Goal: Task Accomplishment & Management: Complete application form

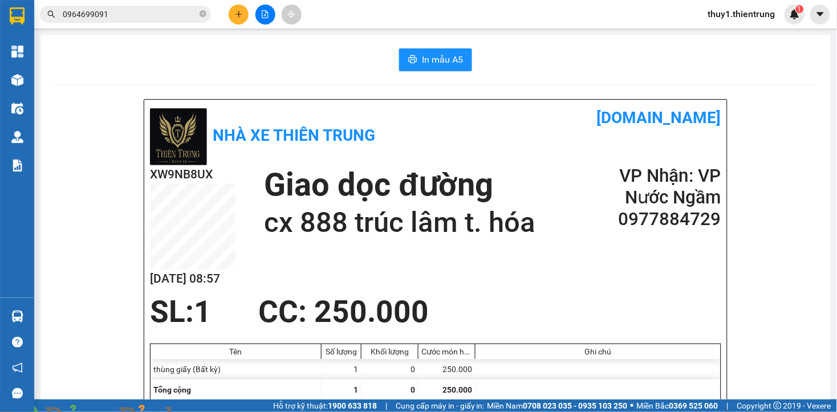
drag, startPoint x: 257, startPoint y: 3, endPoint x: 260, endPoint y: 10, distance: 7.4
click at [260, 10] on div at bounding box center [265, 15] width 86 height 20
click at [260, 10] on button at bounding box center [266, 15] width 20 height 20
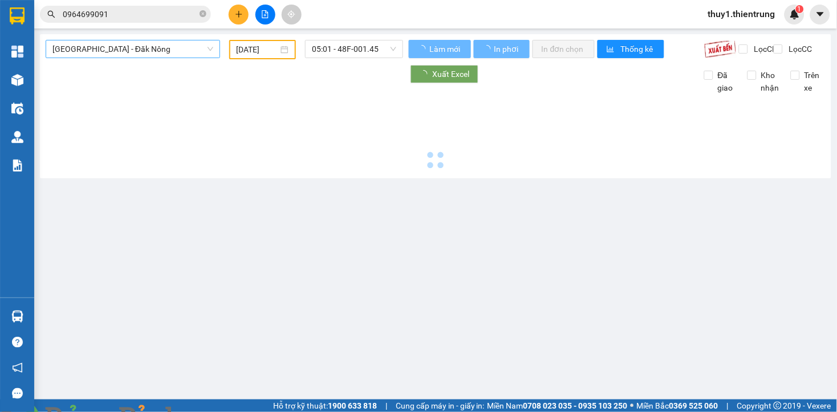
click at [184, 55] on span "[GEOGRAPHIC_DATA] - Đăk Nông" at bounding box center [132, 48] width 161 height 17
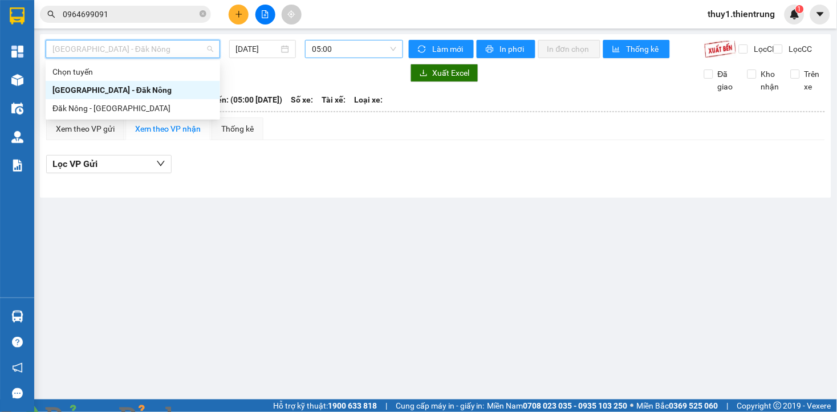
click at [339, 52] on span "05:00" at bounding box center [354, 48] width 84 height 17
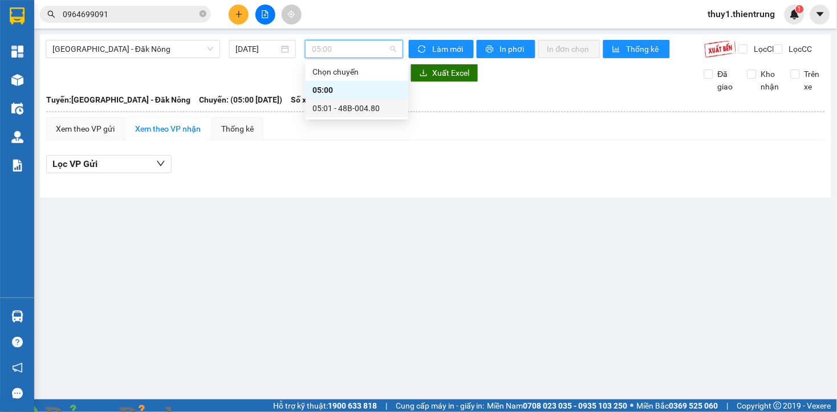
click at [355, 108] on div "05:01 - 48B-004.80" at bounding box center [357, 108] width 89 height 13
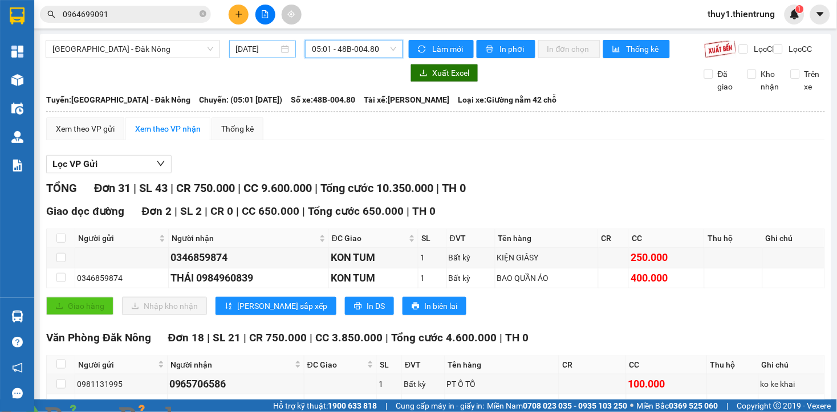
click at [243, 43] on input "[DATE]" at bounding box center [257, 49] width 43 height 13
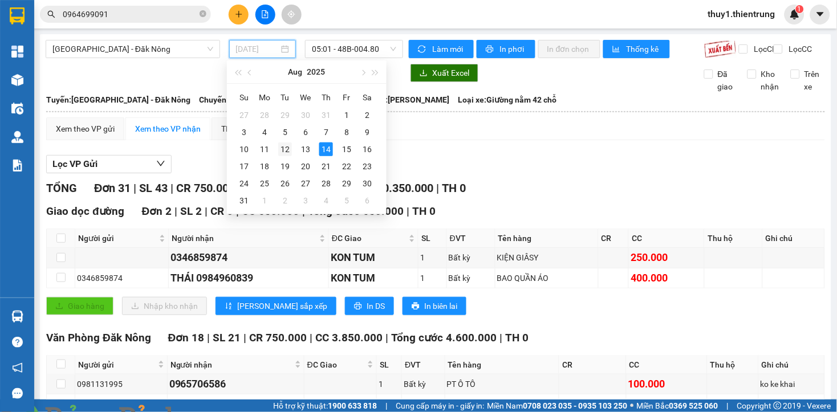
click at [281, 149] on div "12" at bounding box center [285, 150] width 14 height 14
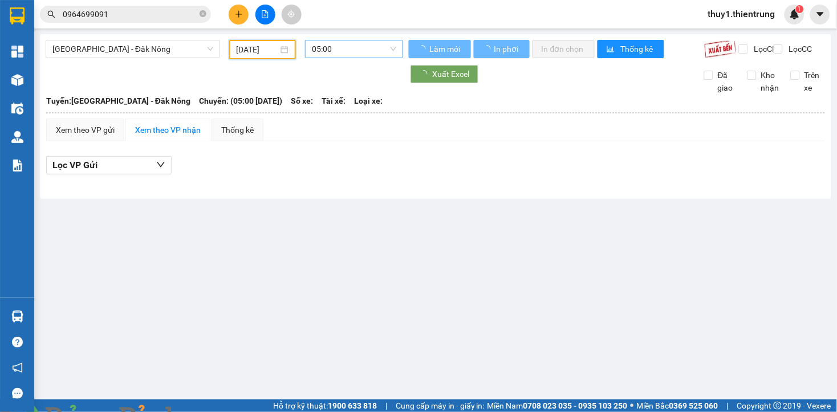
click at [380, 48] on span "05:00" at bounding box center [354, 48] width 84 height 17
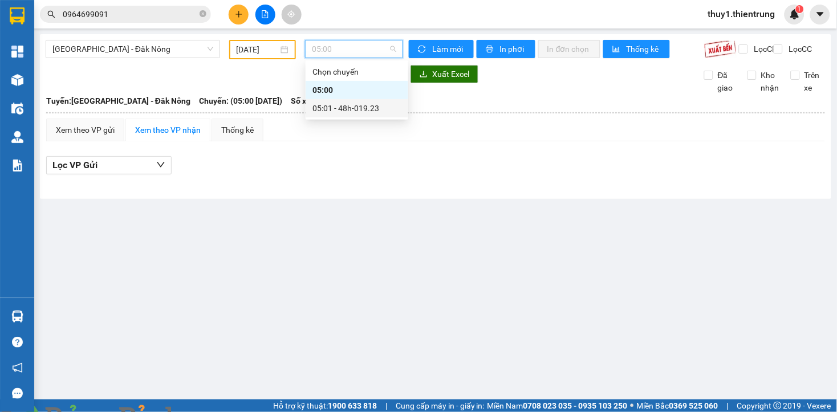
drag, startPoint x: 366, startPoint y: 112, endPoint x: 436, endPoint y: 184, distance: 100.4
click at [366, 113] on div "05:01 - 48h-019.23" at bounding box center [357, 108] width 89 height 13
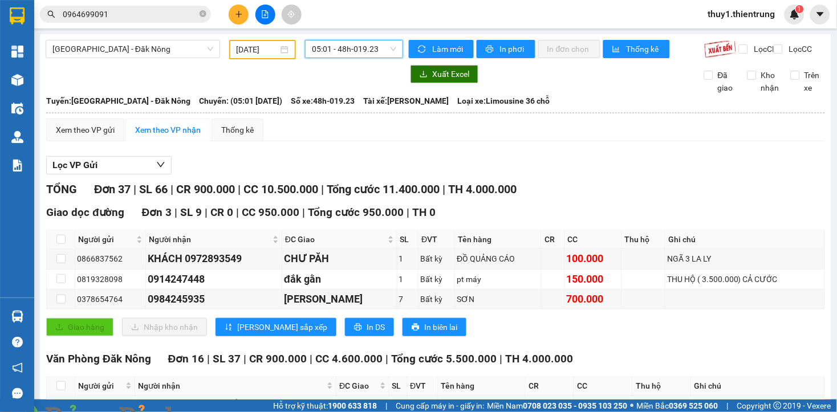
drag, startPoint x: 352, startPoint y: 173, endPoint x: 333, endPoint y: 181, distance: 20.8
click at [352, 173] on div "Lọc VP Gửi" at bounding box center [435, 165] width 779 height 19
click at [318, 166] on div "Lọc VP Gửi" at bounding box center [435, 165] width 779 height 19
click at [257, 49] on input "[DATE]" at bounding box center [258, 49] width 42 height 13
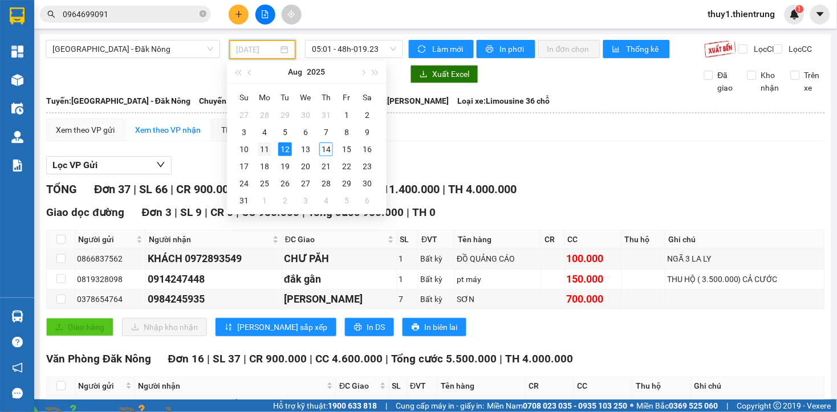
click at [261, 149] on div "11" at bounding box center [265, 150] width 14 height 14
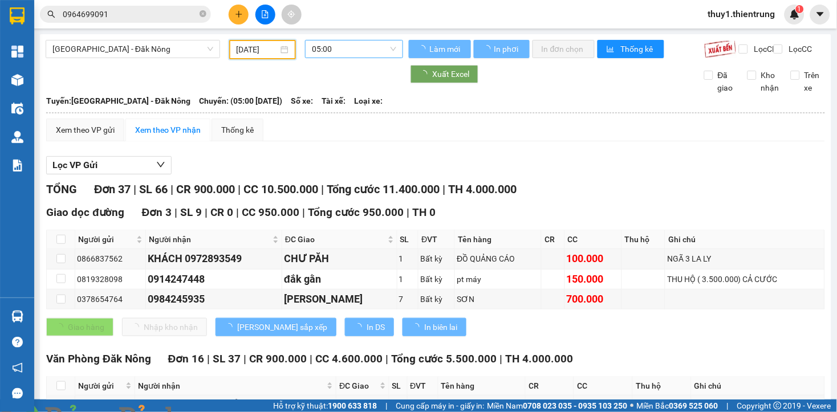
type input "[DATE]"
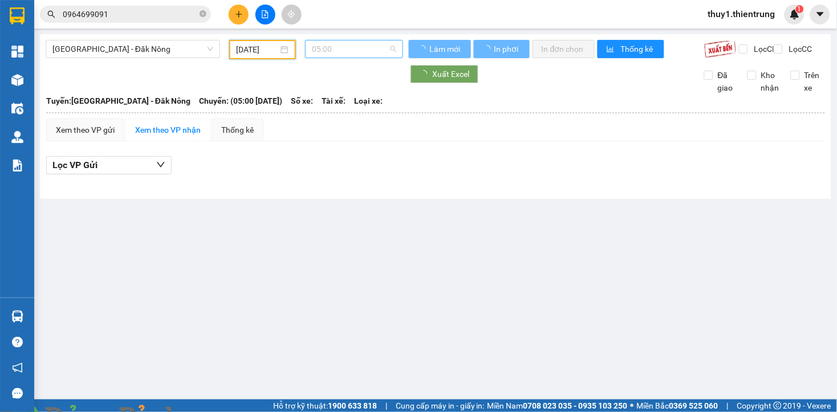
click at [354, 50] on span "05:00" at bounding box center [354, 48] width 84 height 17
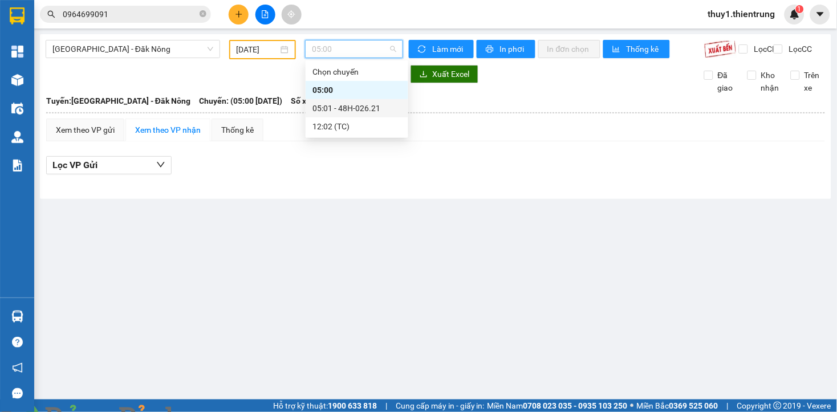
drag, startPoint x: 349, startPoint y: 112, endPoint x: 445, endPoint y: 246, distance: 165.4
click at [348, 112] on div "05:01 - 48H-026.21" at bounding box center [357, 108] width 89 height 13
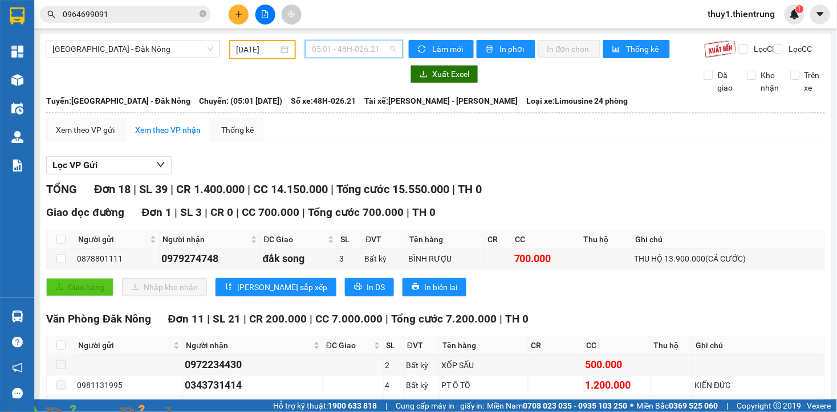
click at [344, 47] on span "05:01 - 48H-026.21" at bounding box center [354, 48] width 84 height 17
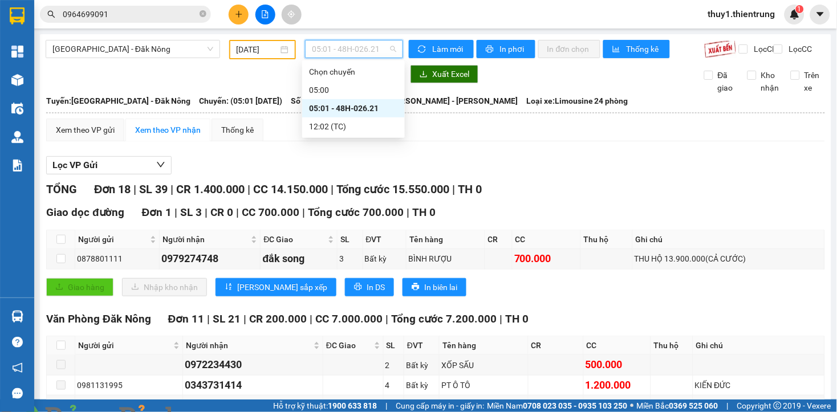
click at [358, 104] on div "05:01 - 48H-026.21" at bounding box center [353, 108] width 89 height 13
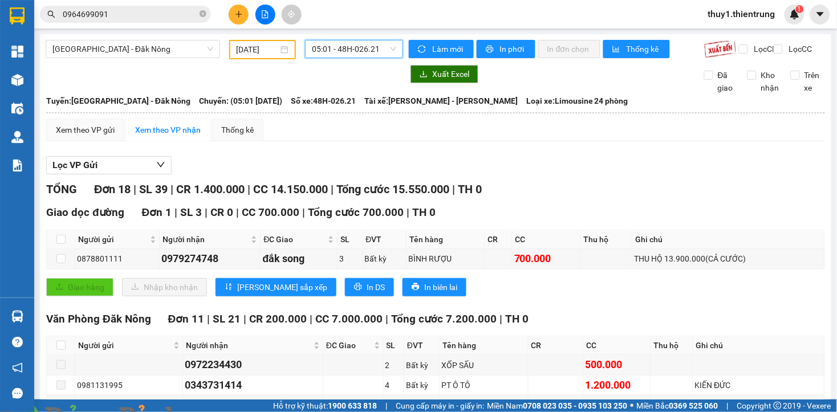
click at [681, 198] on div "TỔNG Đơn 18 | SL 39 | CR 1.400.000 | CC 14.150.000 | Tổng cước 15.550.000 | TH 0" at bounding box center [435, 190] width 779 height 18
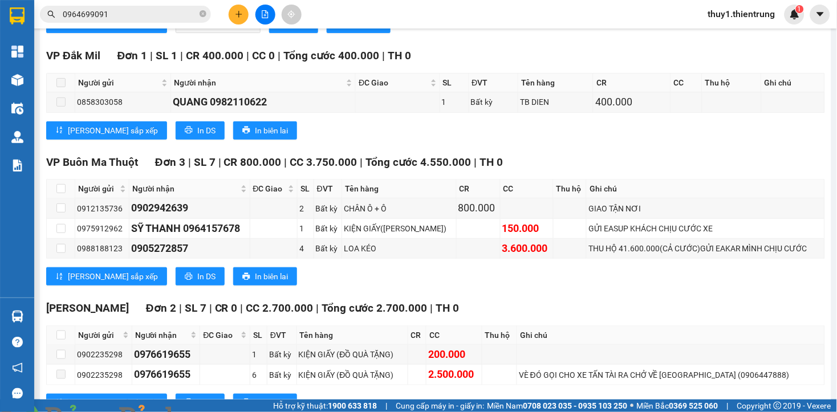
scroll to position [625, 0]
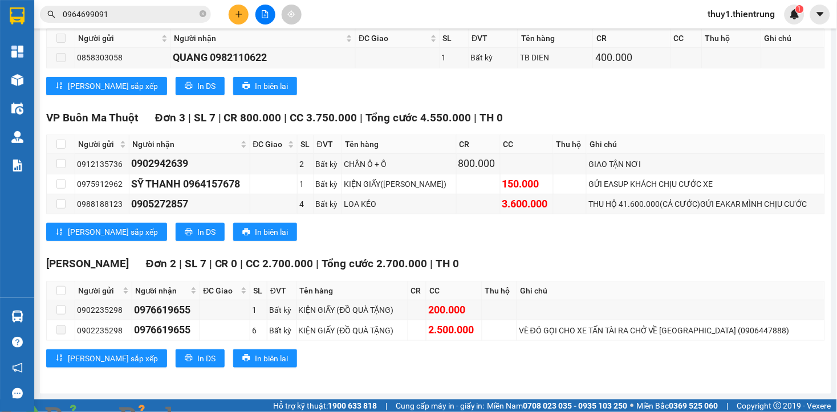
click at [594, 265] on div "Gia Lai Đơn 2 | SL 7 | CR 0 | CC 2.700.000 | Tổng cước 2.700.000 | TH 0" at bounding box center [435, 264] width 779 height 17
click at [424, 271] on div "Gia Lai Đơn 2 | SL 7 | CR 0 | CC 2.700.000 | Tổng cước 2.700.000 | TH 0" at bounding box center [435, 264] width 779 height 17
click at [509, 258] on div "Gia Lai Đơn 2 | SL 7 | CR 0 | CC 2.700.000 | Tổng cước 2.700.000 | TH 0" at bounding box center [435, 264] width 779 height 17
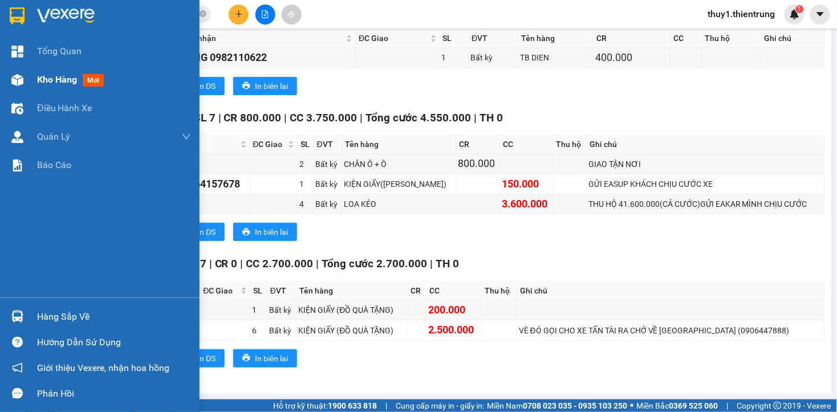
click at [21, 72] on div at bounding box center [17, 80] width 20 height 20
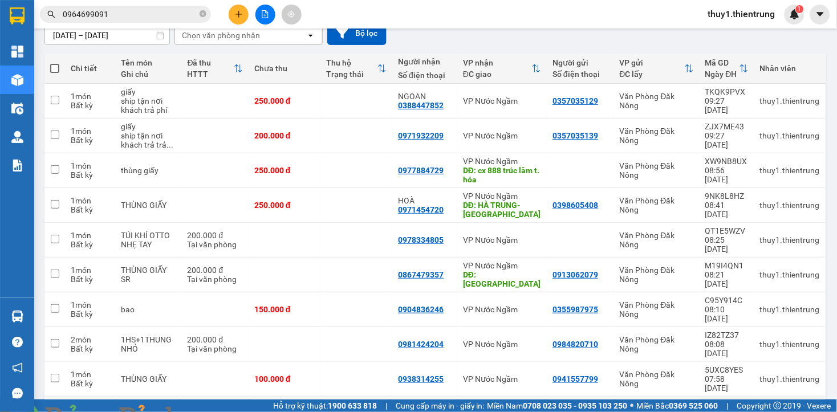
scroll to position [87, 0]
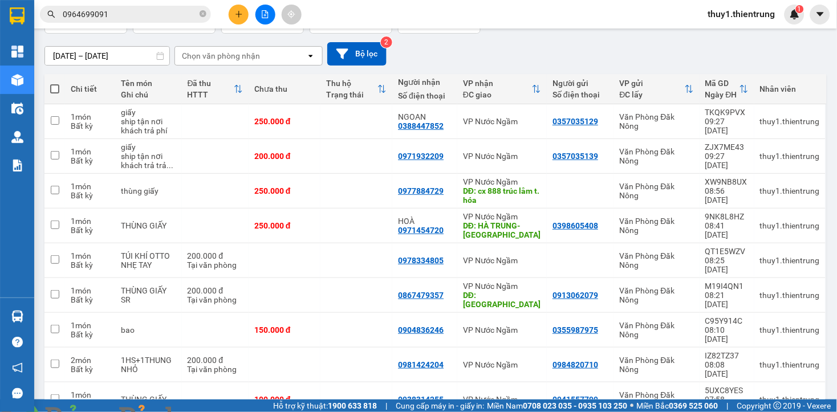
click at [440, 44] on div "[DATE] – [DATE] Press the down arrow key to interact with the calendar and sele…" at bounding box center [435, 53] width 783 height 23
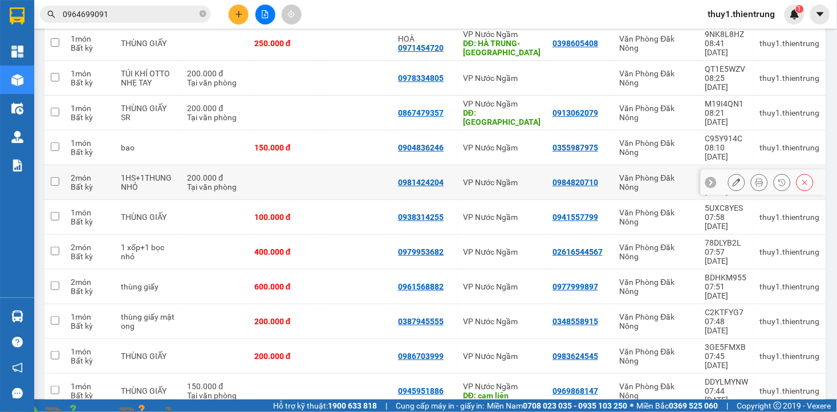
click at [177, 165] on td "1HS+1THUNG NHỎ" at bounding box center [148, 182] width 67 height 35
checkbox input "true"
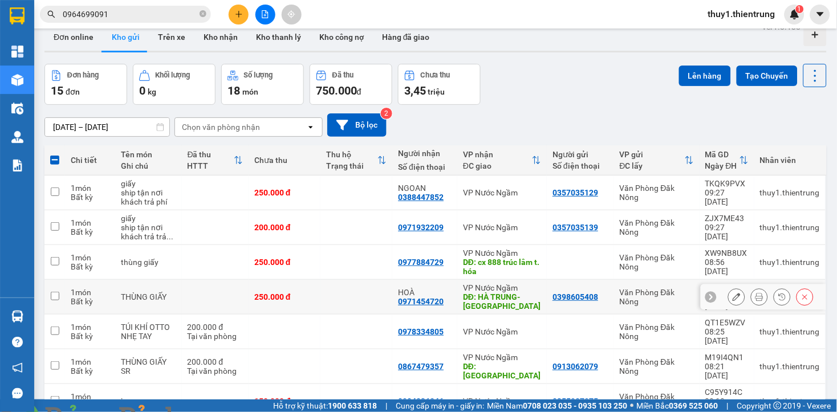
scroll to position [0, 0]
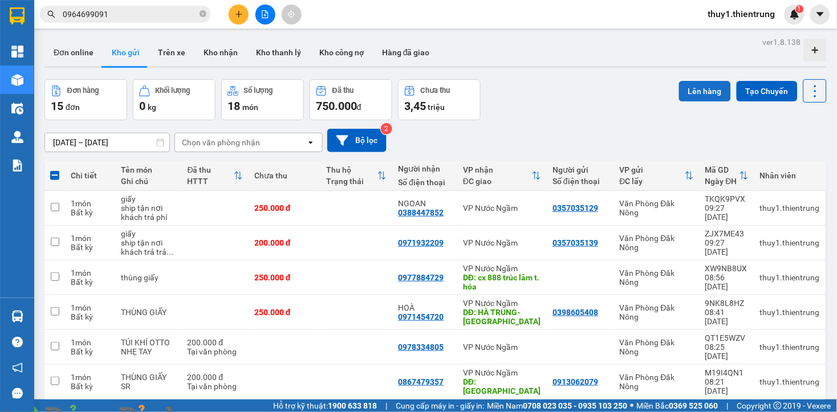
click at [706, 100] on button "Lên hàng" at bounding box center [705, 91] width 52 height 21
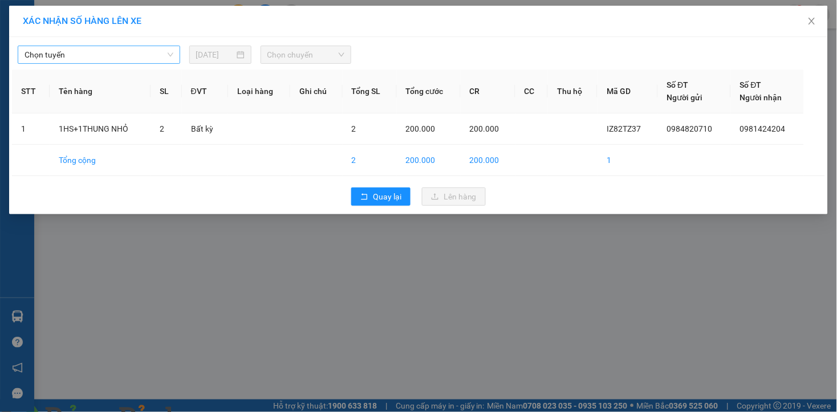
click at [123, 56] on span "Chọn tuyến" at bounding box center [99, 54] width 149 height 17
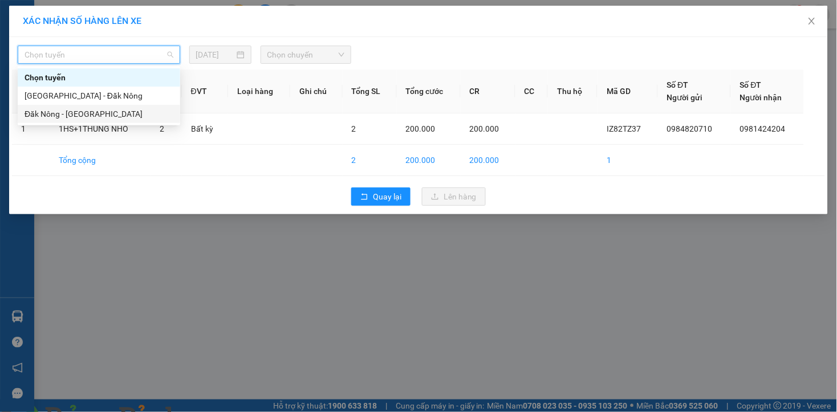
click at [106, 118] on div "Đăk Nông - [GEOGRAPHIC_DATA]" at bounding box center [99, 114] width 149 height 13
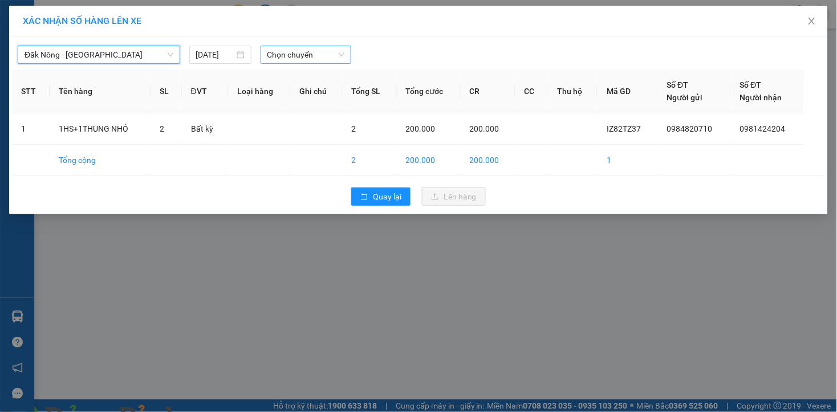
click at [298, 55] on span "Chọn chuyến" at bounding box center [306, 54] width 77 height 17
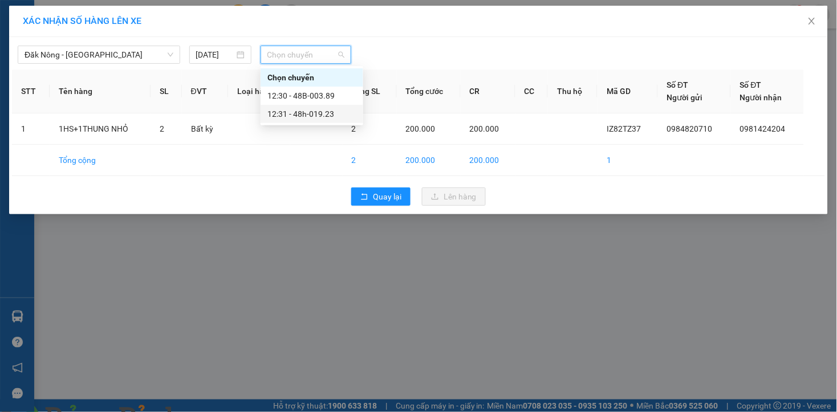
click at [318, 108] on div "12:31 - 48h-019.23" at bounding box center [312, 114] width 89 height 13
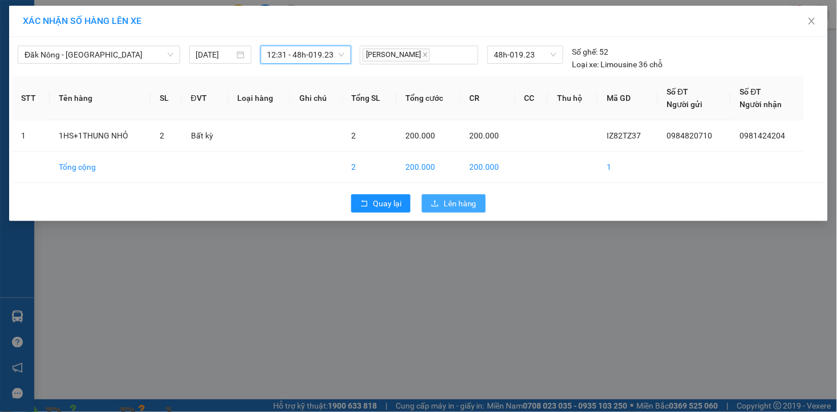
click at [458, 204] on span "Lên hàng" at bounding box center [460, 203] width 33 height 13
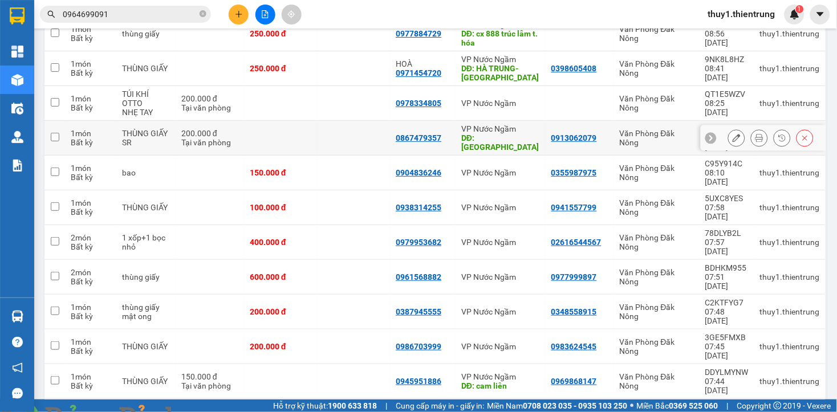
scroll to position [190, 0]
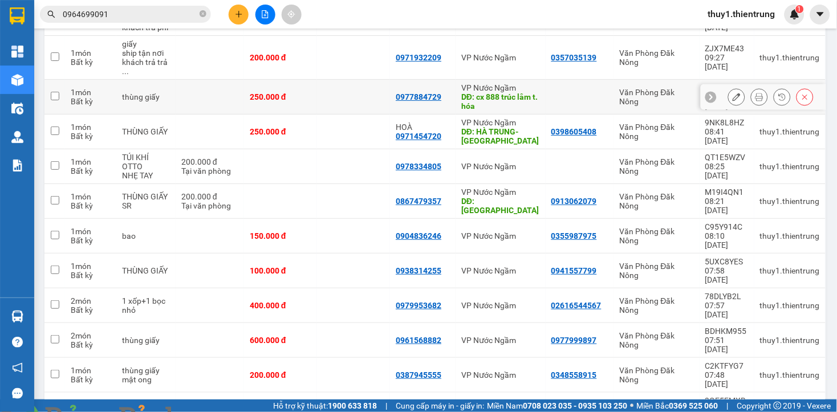
click at [52, 95] on input "checkbox" at bounding box center [55, 96] width 9 height 9
checkbox input "true"
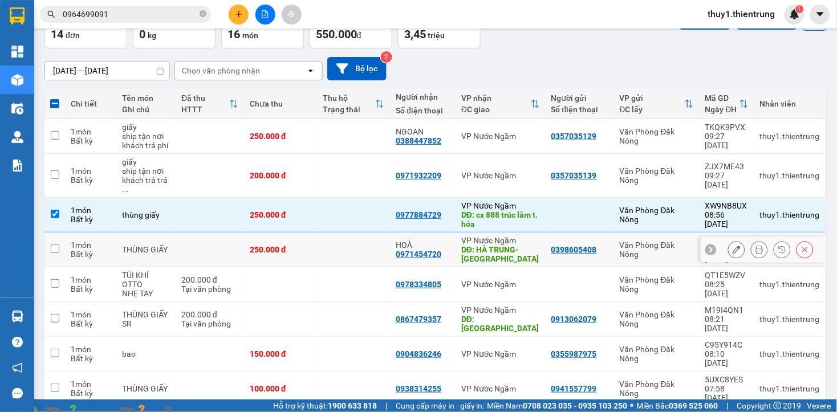
scroll to position [0, 0]
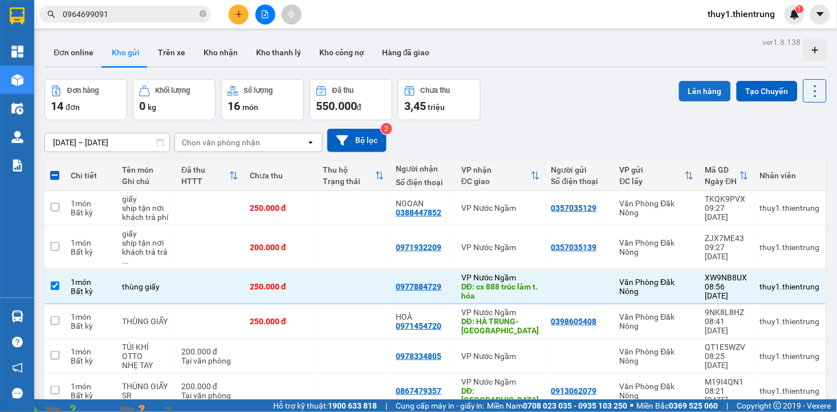
click at [692, 94] on button "Lên hàng" at bounding box center [705, 91] width 52 height 21
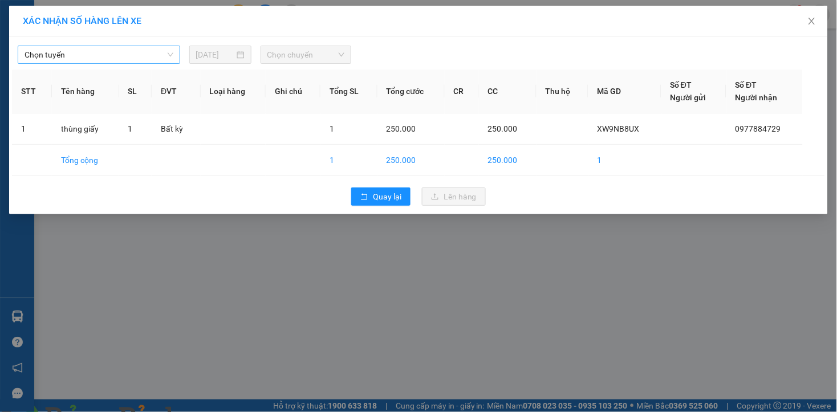
click at [77, 52] on span "Chọn tuyến" at bounding box center [99, 54] width 149 height 17
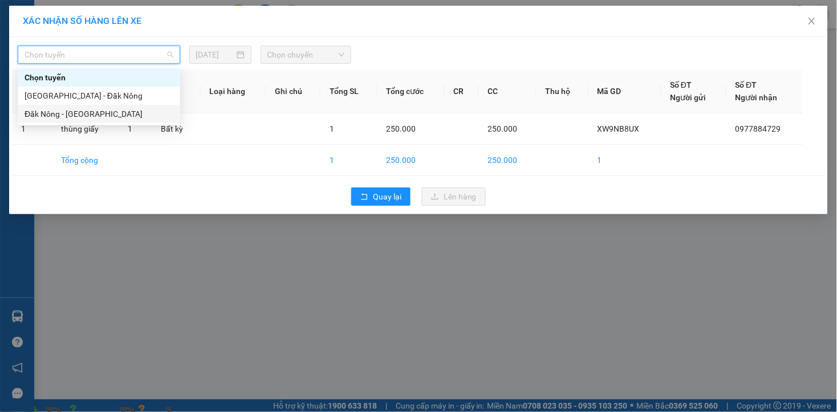
click at [68, 116] on div "Đăk Nông - [GEOGRAPHIC_DATA]" at bounding box center [99, 114] width 149 height 13
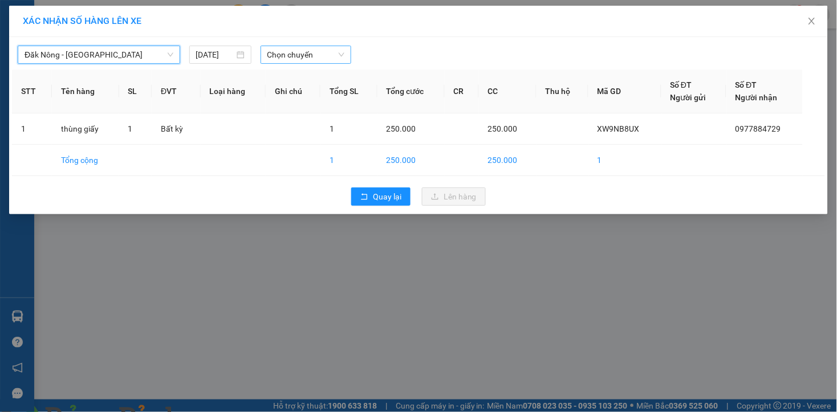
click at [311, 55] on span "Chọn chuyến" at bounding box center [306, 54] width 77 height 17
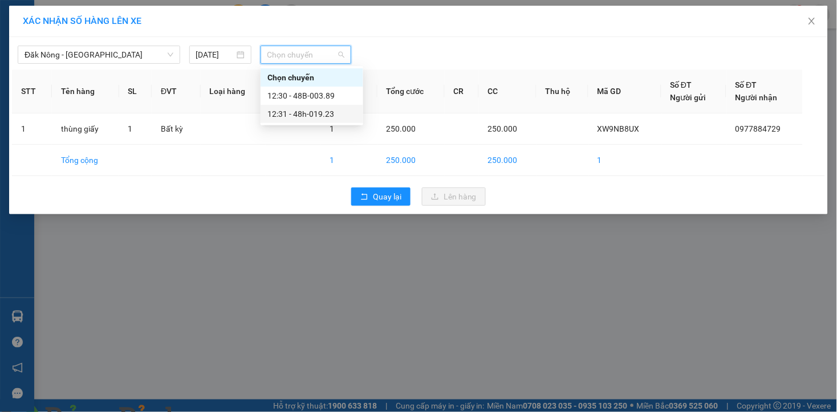
drag, startPoint x: 333, startPoint y: 112, endPoint x: 343, endPoint y: 116, distance: 10.5
click at [333, 113] on div "12:31 - 48h-019.23" at bounding box center [312, 114] width 89 height 13
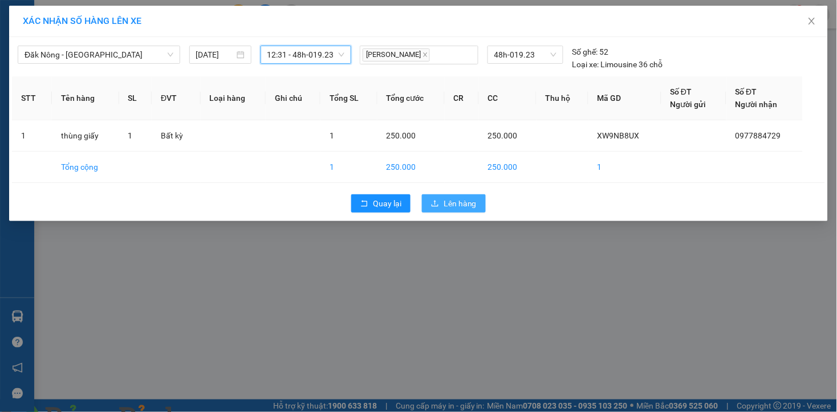
click at [453, 202] on span "Lên hàng" at bounding box center [460, 203] width 33 height 13
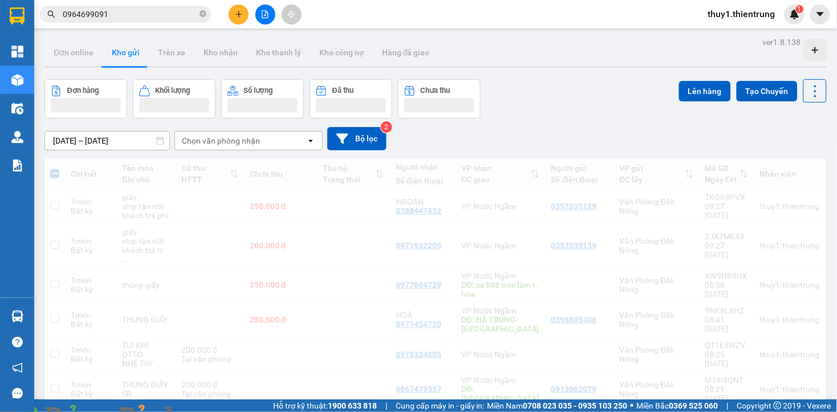
click at [210, 412] on img at bounding box center [206, 419] width 7 height 7
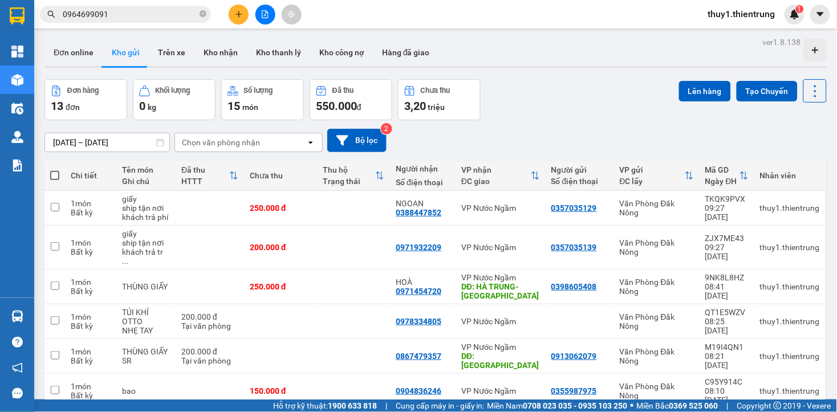
click at [265, 14] on icon "file-add" at bounding box center [265, 14] width 8 height 8
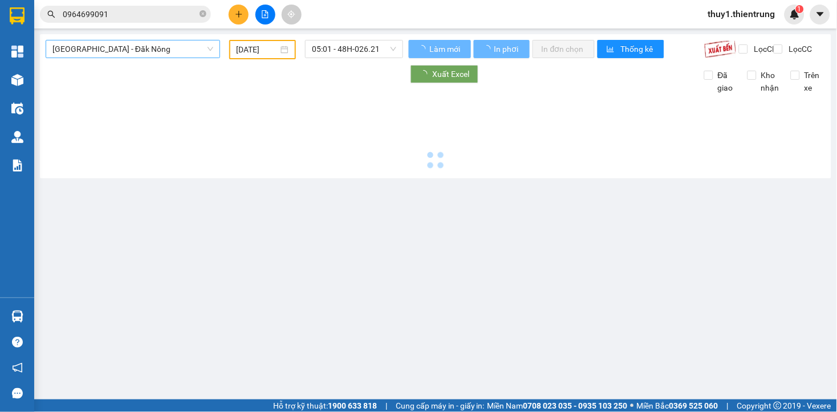
type input "[DATE]"
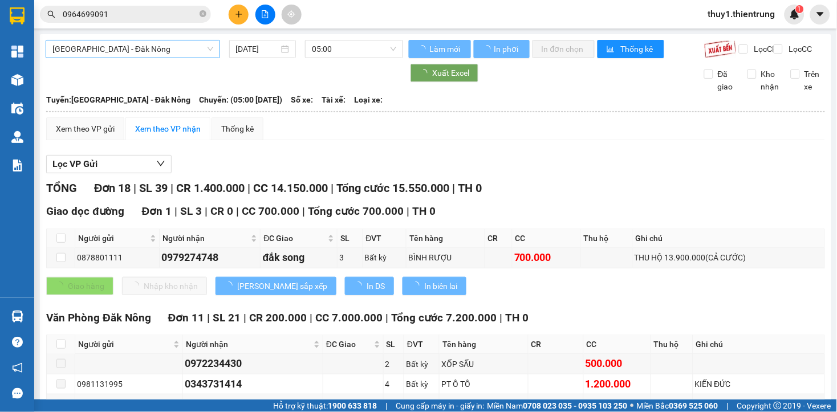
click at [140, 53] on span "[GEOGRAPHIC_DATA] - Đăk Nông" at bounding box center [132, 48] width 161 height 17
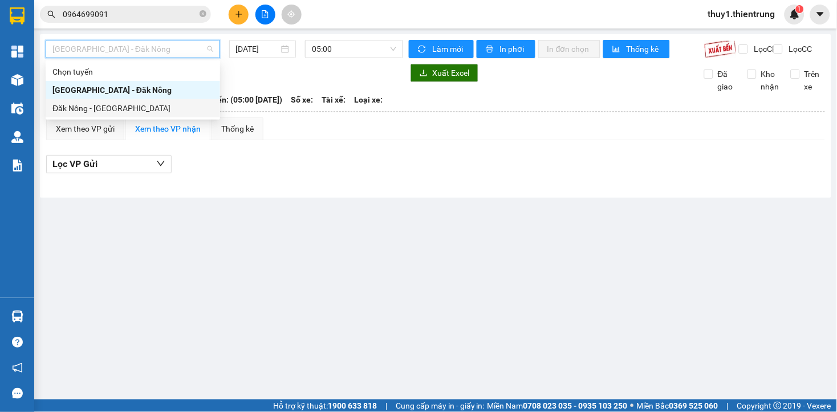
drag, startPoint x: 111, startPoint y: 111, endPoint x: 272, endPoint y: 83, distance: 163.2
click at [112, 111] on div "Đăk Nông - [GEOGRAPHIC_DATA]" at bounding box center [132, 108] width 161 height 13
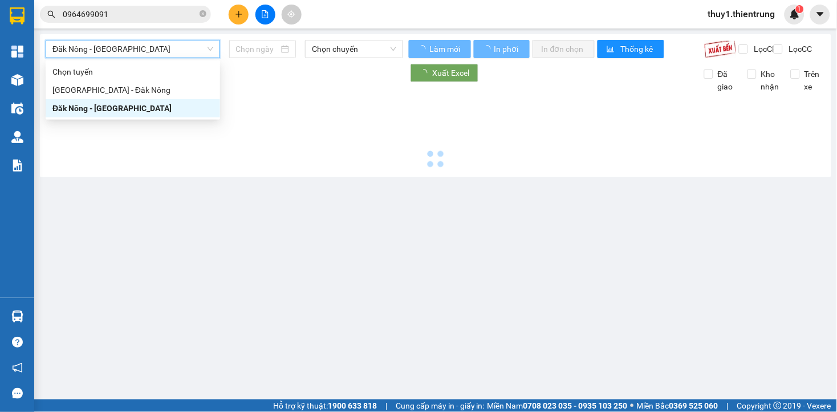
type input "[DATE]"
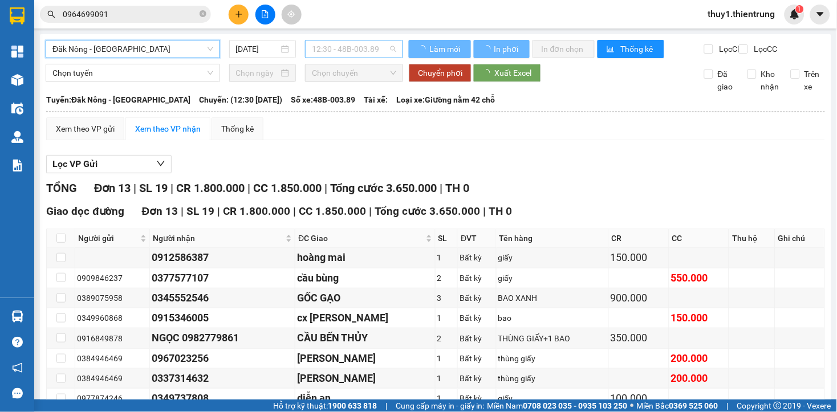
click at [341, 50] on span "12:30 - 48B-003.89" at bounding box center [354, 48] width 84 height 17
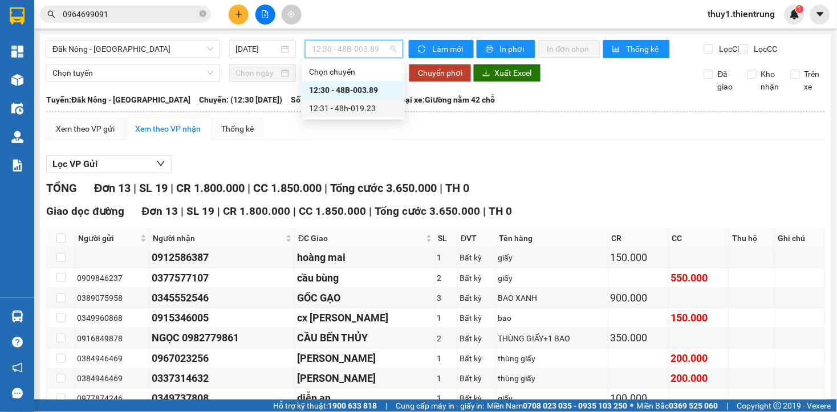
click at [368, 113] on div "12:31 - 48h-019.23" at bounding box center [353, 108] width 89 height 13
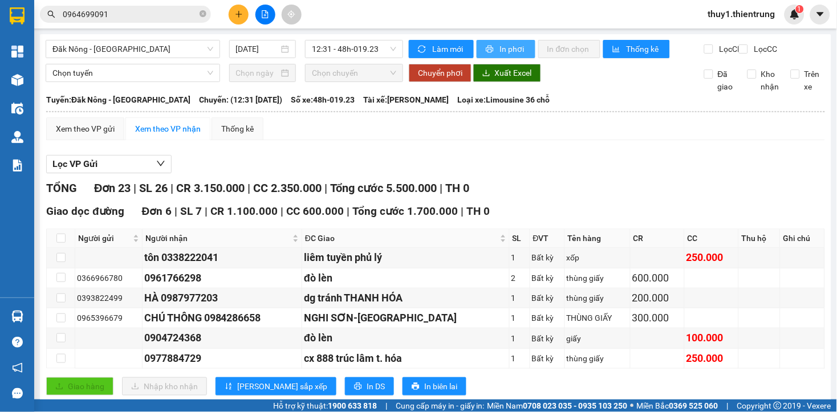
click at [503, 50] on span "In phơi" at bounding box center [513, 49] width 26 height 13
drag, startPoint x: 240, startPoint y: 13, endPoint x: 250, endPoint y: 21, distance: 13.0
click at [240, 13] on icon "plus" at bounding box center [239, 14] width 8 height 8
click at [276, 40] on div "Tạo đơn hàng" at bounding box center [284, 43] width 50 height 13
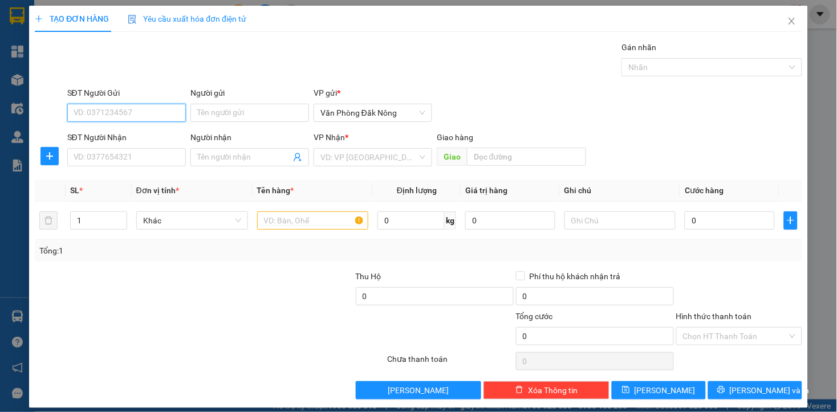
click at [134, 108] on input "SĐT Người Gửi" at bounding box center [126, 113] width 119 height 18
click at [124, 156] on input "SĐT Người Nhận" at bounding box center [126, 157] width 119 height 18
paste input "0378957435"
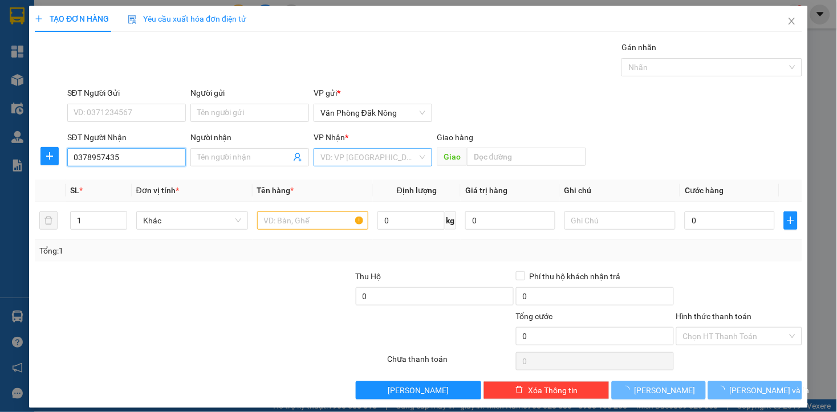
type input "0378957435"
click at [338, 162] on input "search" at bounding box center [369, 157] width 97 height 17
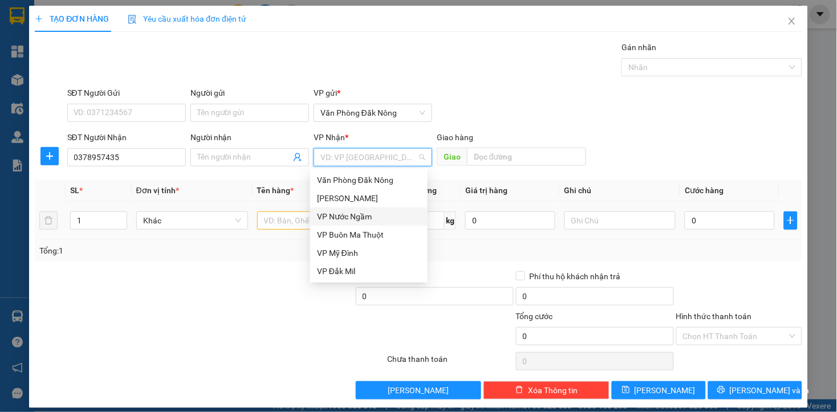
drag, startPoint x: 357, startPoint y: 217, endPoint x: 443, endPoint y: 212, distance: 86.3
click at [356, 218] on div "VP Nước Ngầm" at bounding box center [369, 216] width 104 height 13
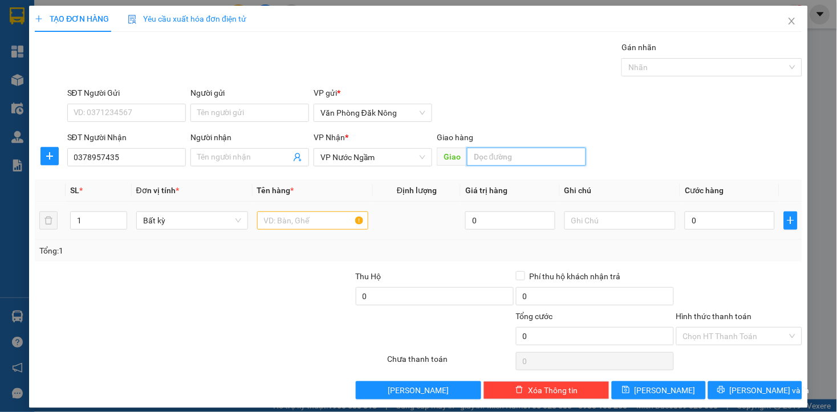
click at [510, 161] on input "text" at bounding box center [526, 157] width 119 height 18
type input "GIÁT"
click at [261, 220] on input "text" at bounding box center [313, 221] width 112 height 18
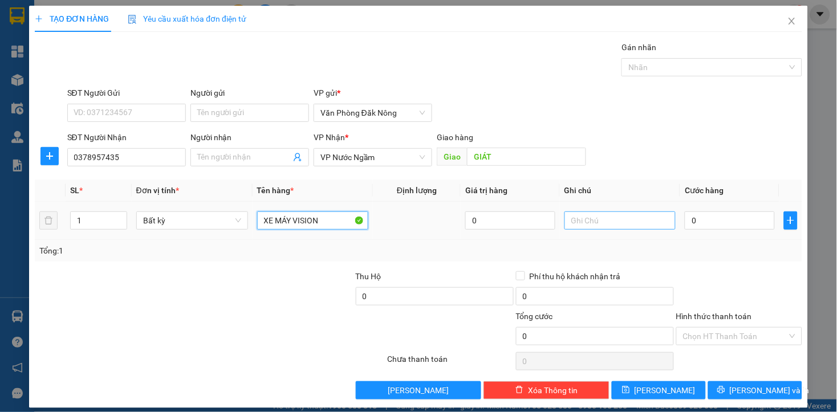
type input "XE MÁY VISION"
click at [603, 230] on input "text" at bounding box center [621, 221] width 112 height 18
type input "KÈM KHÁCH"
click at [687, 220] on input "0" at bounding box center [730, 221] width 90 height 18
type input "1"
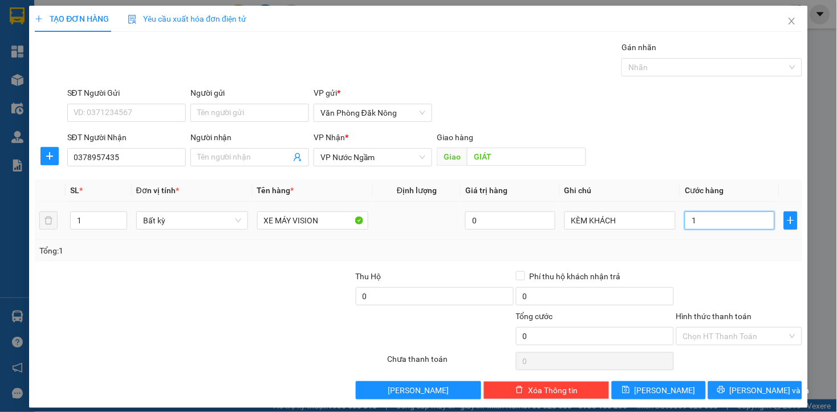
type input "1"
type input "11"
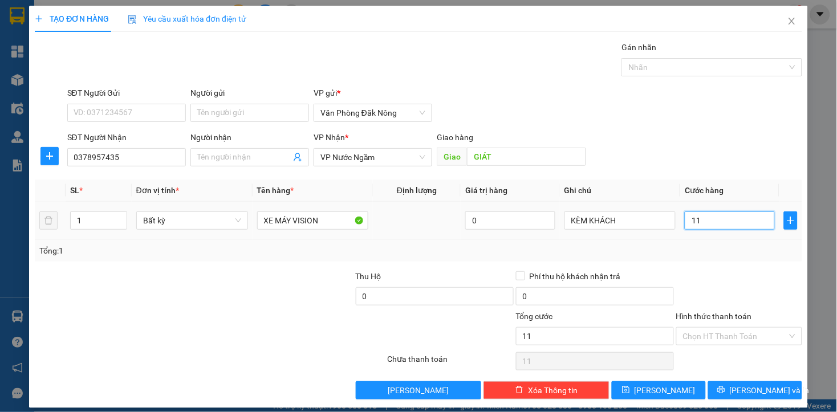
type input "1"
type input "0"
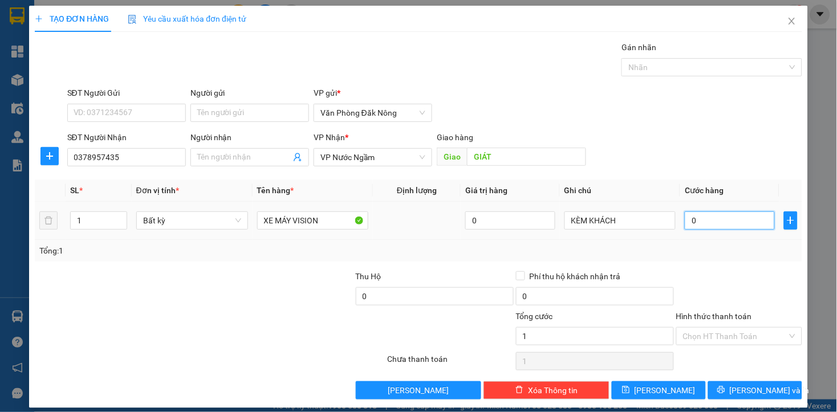
type input "0"
click at [688, 220] on input "0" at bounding box center [730, 221] width 90 height 18
type input "1"
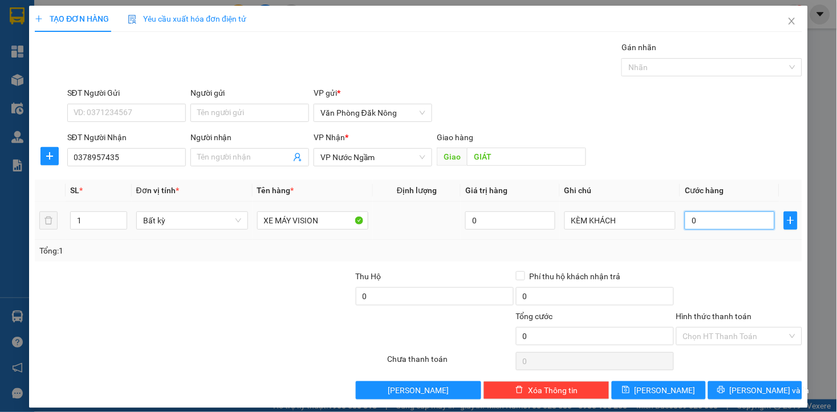
type input "1"
type input "11"
type input "110"
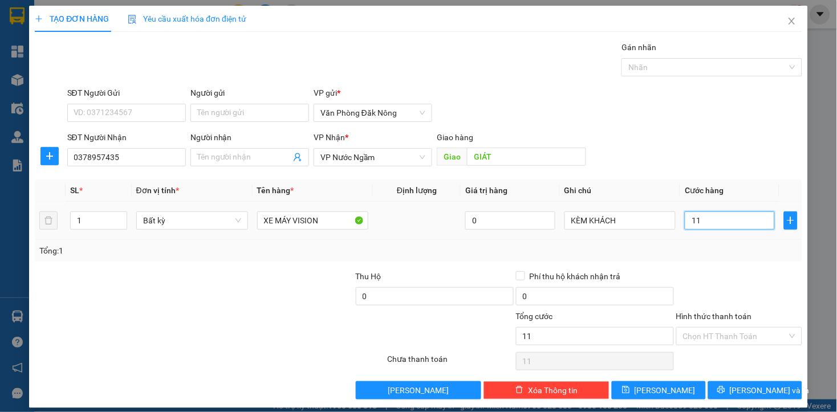
type input "110"
type input "1.100"
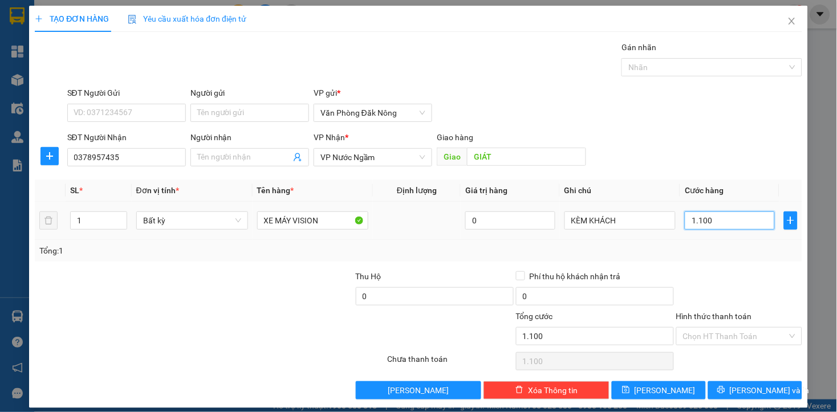
type input "11.000"
type input "110.000"
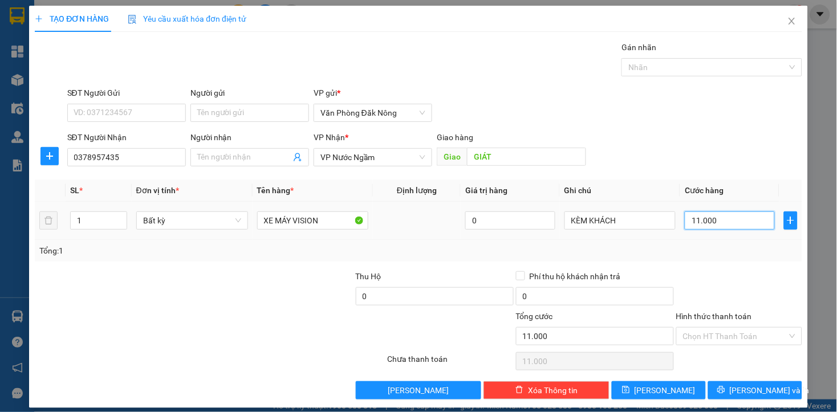
type input "110.000"
type input "1.100.000"
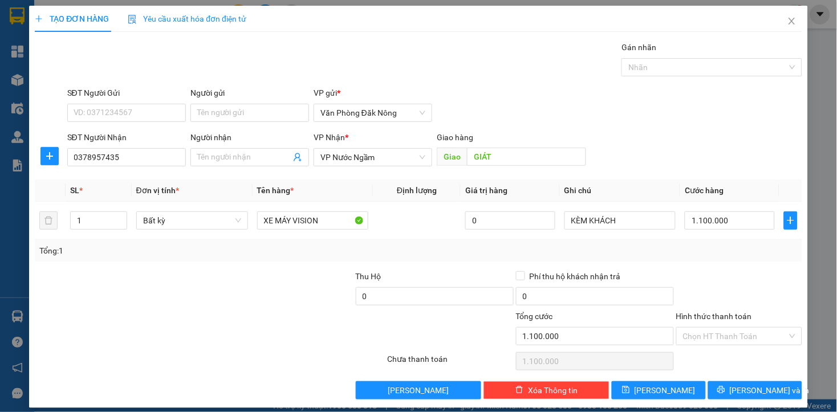
click at [688, 251] on div "Tổng: 1" at bounding box center [418, 251] width 758 height 13
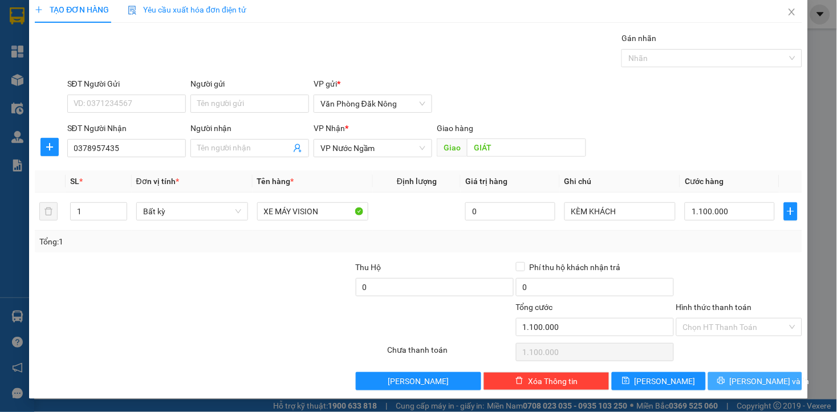
click at [735, 384] on button "[PERSON_NAME] và In" at bounding box center [755, 381] width 94 height 18
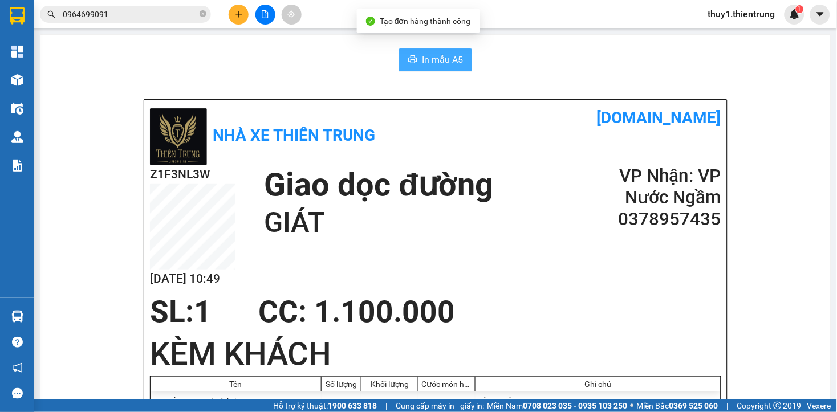
click at [424, 52] on span "In mẫu A5" at bounding box center [442, 59] width 41 height 14
click at [463, 272] on div "Z1F3NL3W [DATE] 10:49 Giao dọc đường GIÁT VP Nhận: VP Nước Ngầm 0378957435" at bounding box center [436, 229] width 572 height 129
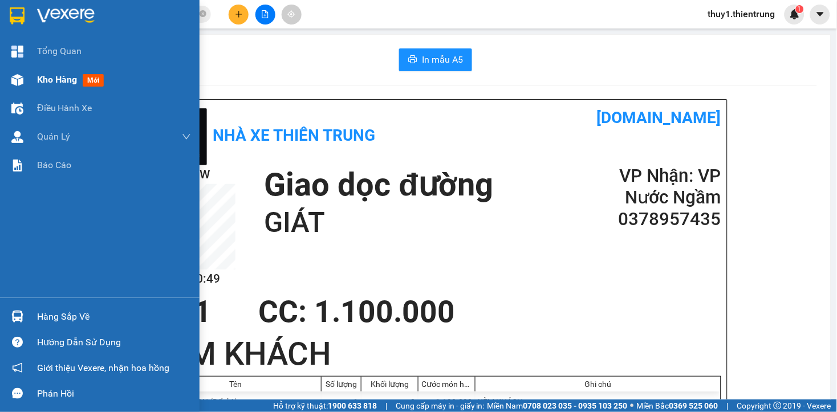
click at [30, 77] on div "Kho hàng mới" at bounding box center [100, 80] width 200 height 29
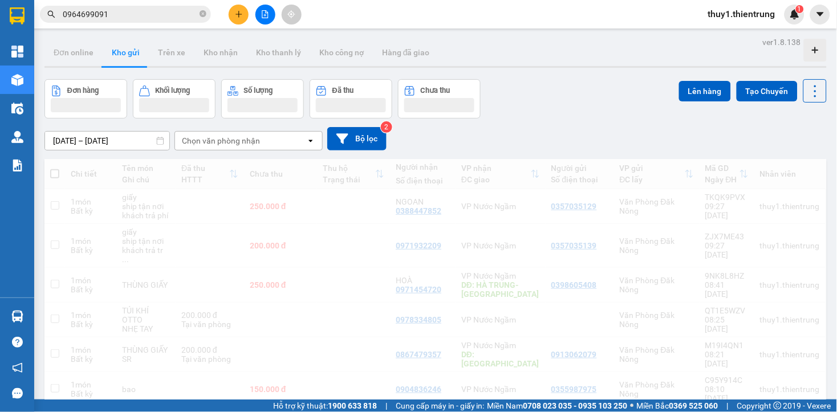
click at [588, 133] on div "[DATE] – [DATE] Press the down arrow key to interact with the calendar and sele…" at bounding box center [435, 138] width 783 height 23
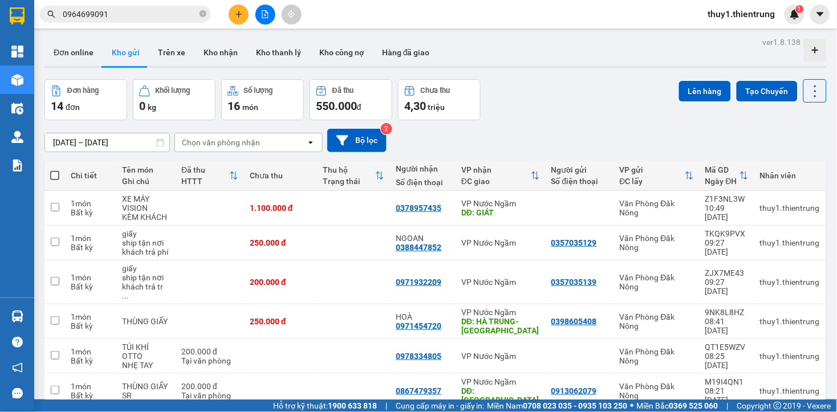
click at [402, 144] on div "[DATE] – [DATE] Press the down arrow key to interact with the calendar and sele…" at bounding box center [435, 140] width 783 height 23
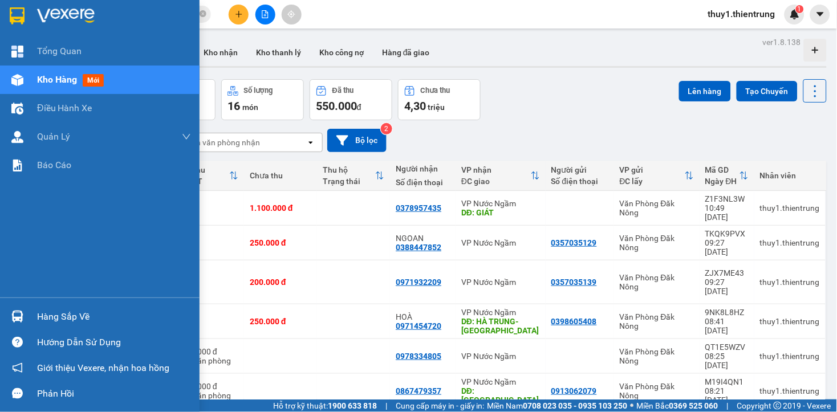
click at [7, 77] on div at bounding box center [17, 80] width 20 height 20
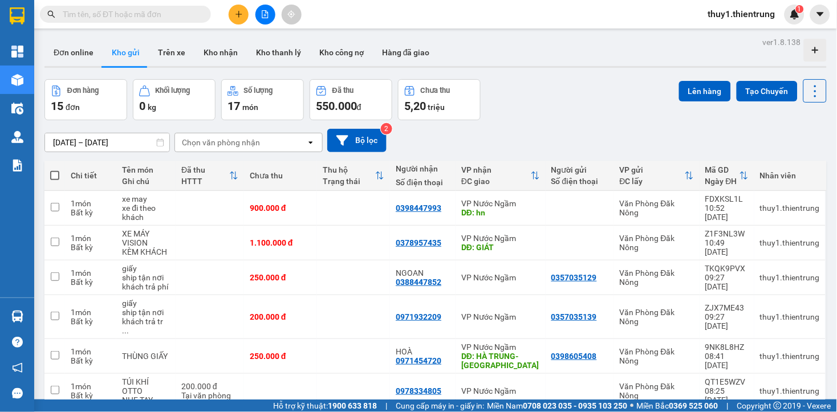
click at [141, 18] on input "text" at bounding box center [130, 14] width 135 height 13
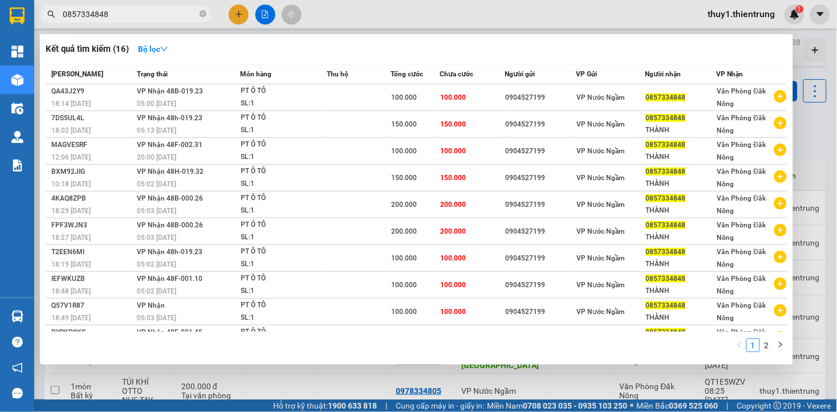
type input "0857334848"
click at [323, 16] on div at bounding box center [418, 206] width 837 height 412
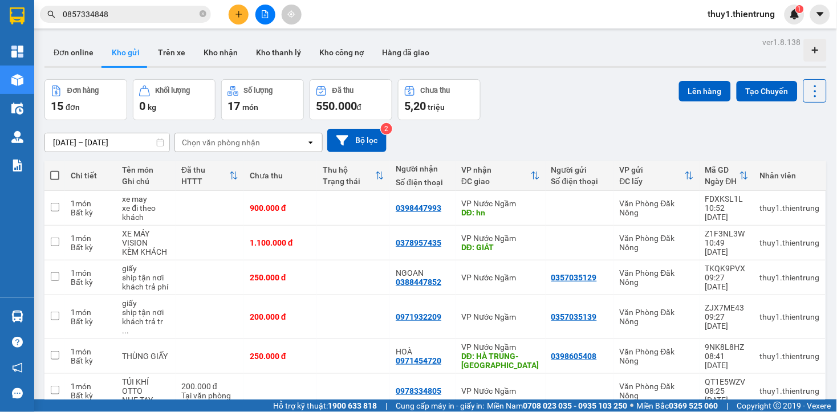
click at [269, 15] on button at bounding box center [266, 15] width 20 height 20
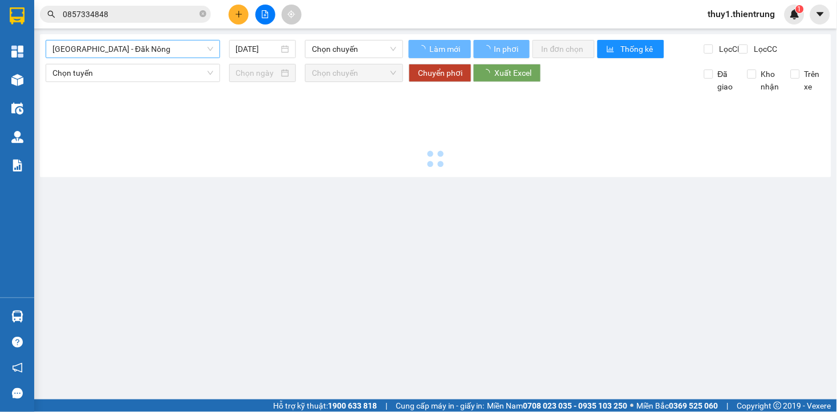
click at [136, 46] on span "[GEOGRAPHIC_DATA] - Đăk Nông" at bounding box center [132, 48] width 161 height 17
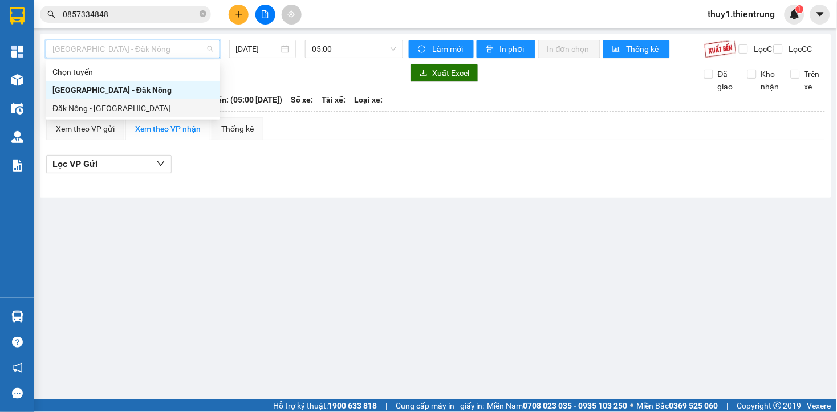
drag, startPoint x: 108, startPoint y: 110, endPoint x: 308, endPoint y: 59, distance: 206.1
click at [110, 110] on div "Đăk Nông - [GEOGRAPHIC_DATA]" at bounding box center [132, 108] width 161 height 13
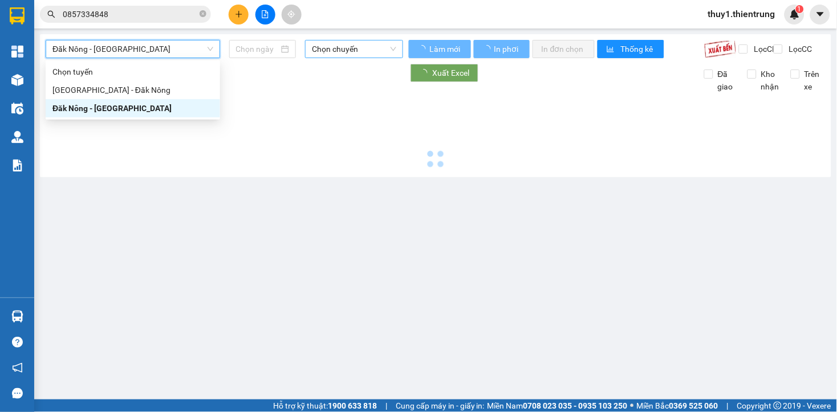
type input "[DATE]"
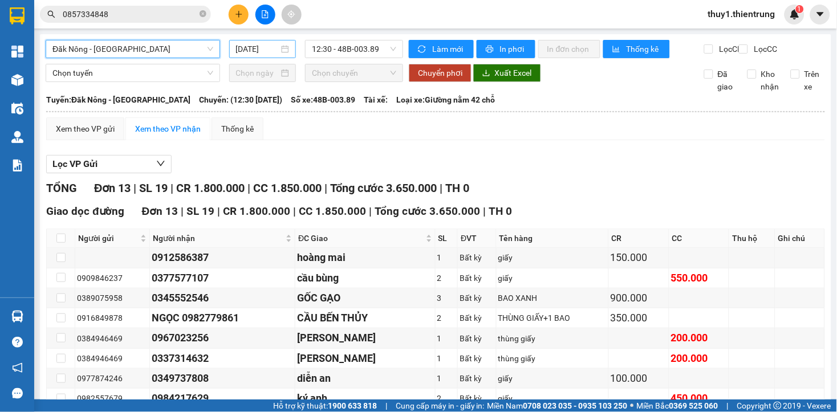
click at [257, 46] on input "[DATE]" at bounding box center [257, 49] width 43 height 13
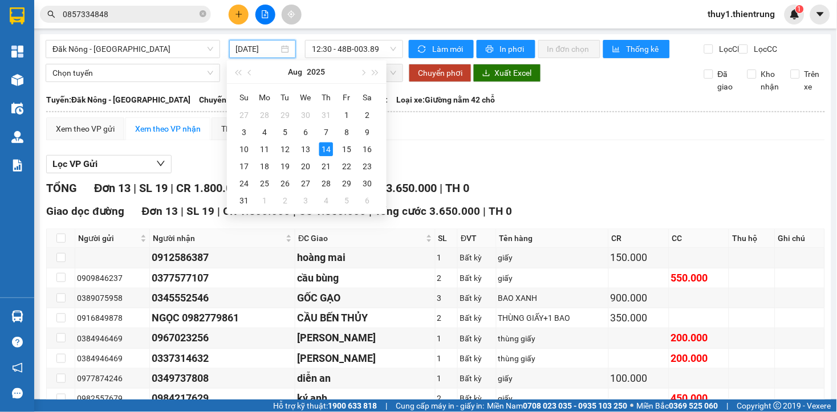
drag, startPoint x: 168, startPoint y: 47, endPoint x: 161, endPoint y: 70, distance: 24.2
click at [168, 54] on span "Đăk Nông - [GEOGRAPHIC_DATA]" at bounding box center [132, 48] width 161 height 17
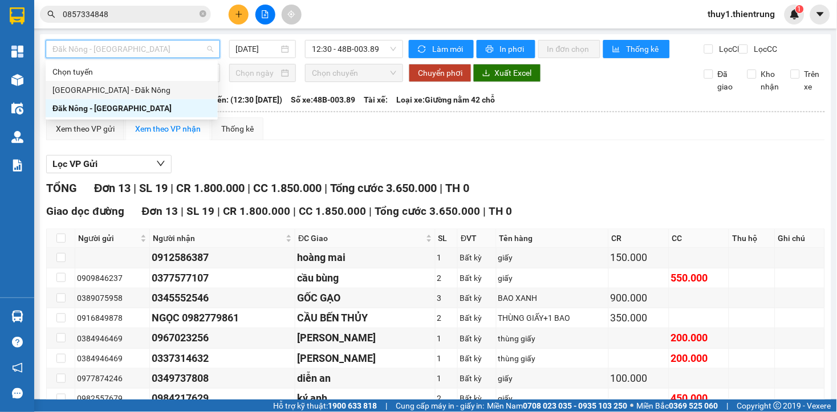
click at [98, 92] on div "[GEOGRAPHIC_DATA] - Đăk Nông" at bounding box center [131, 90] width 159 height 13
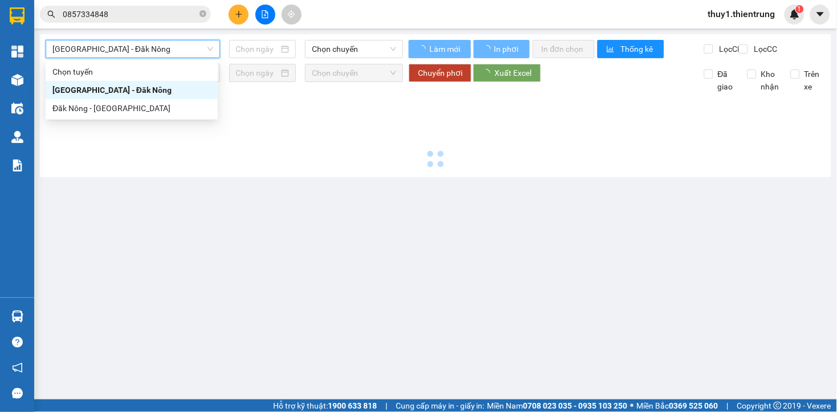
type input "[DATE]"
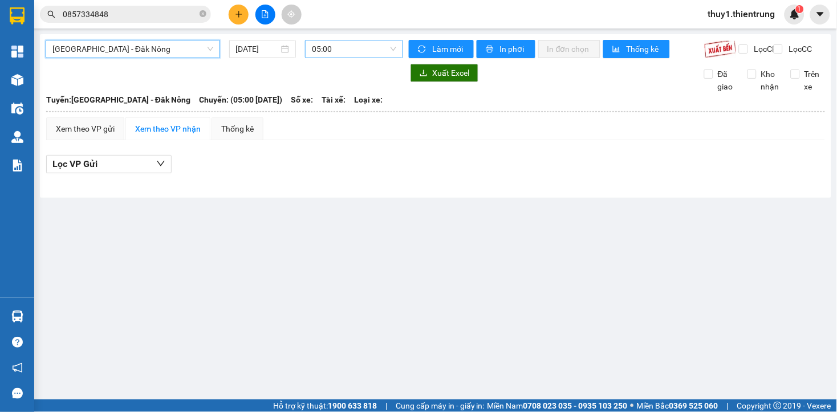
click at [341, 51] on span "05:00" at bounding box center [354, 48] width 84 height 17
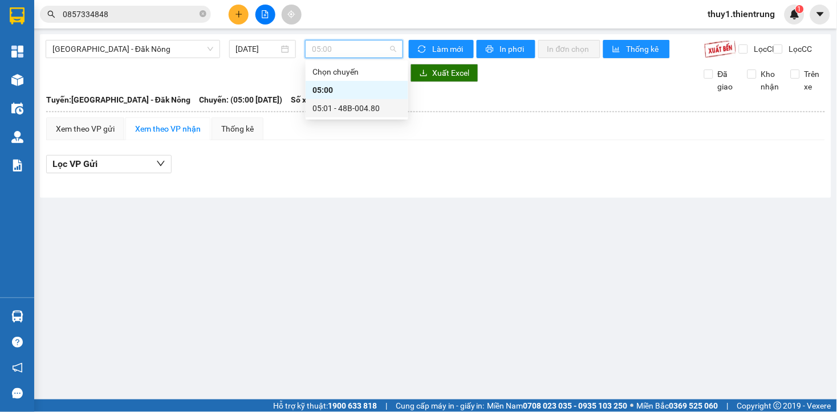
click at [373, 108] on div "05:01 - 48B-004.80" at bounding box center [357, 108] width 89 height 13
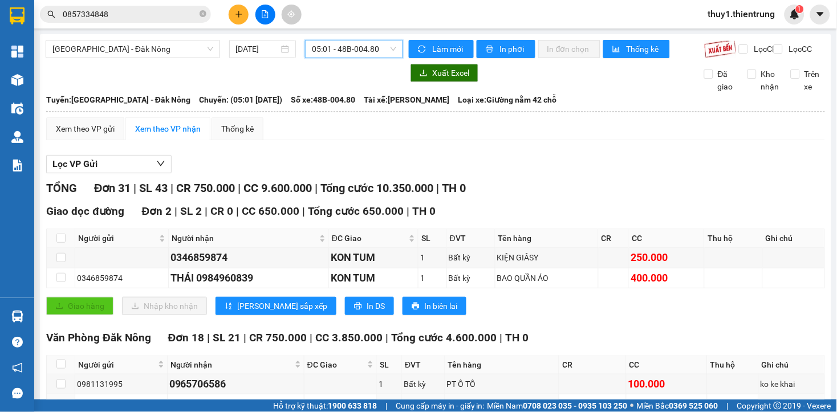
scroll to position [253, 0]
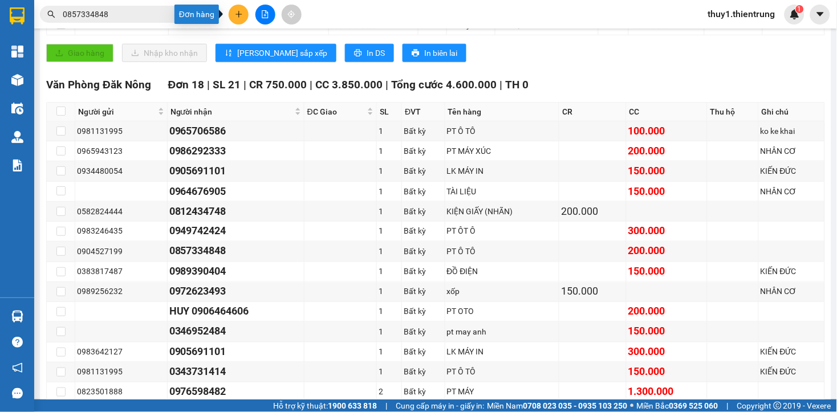
click at [242, 9] on button at bounding box center [239, 15] width 20 height 20
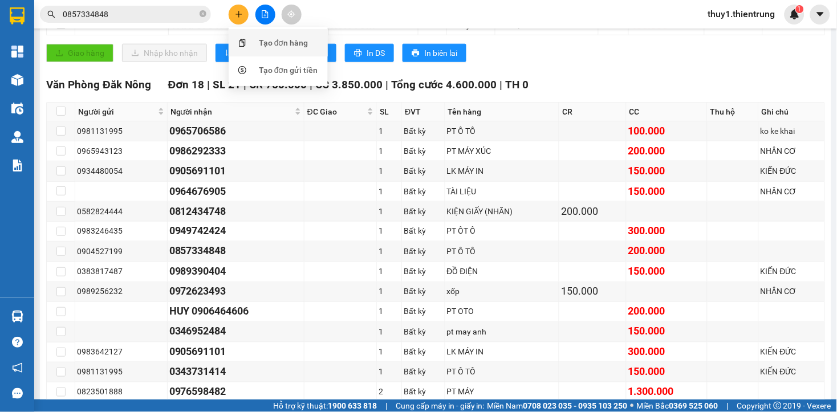
click at [291, 42] on div "Tạo đơn hàng" at bounding box center [284, 43] width 50 height 13
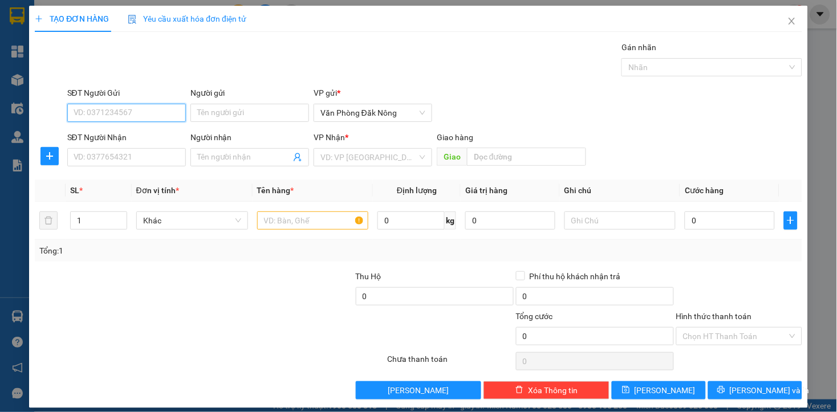
drag, startPoint x: 139, startPoint y: 110, endPoint x: 156, endPoint y: 103, distance: 17.7
click at [140, 108] on input "SĐT Người Gửi" at bounding box center [126, 113] width 119 height 18
type input "0982421292"
click at [147, 160] on input "SĐT Người Nhận" at bounding box center [126, 157] width 119 height 18
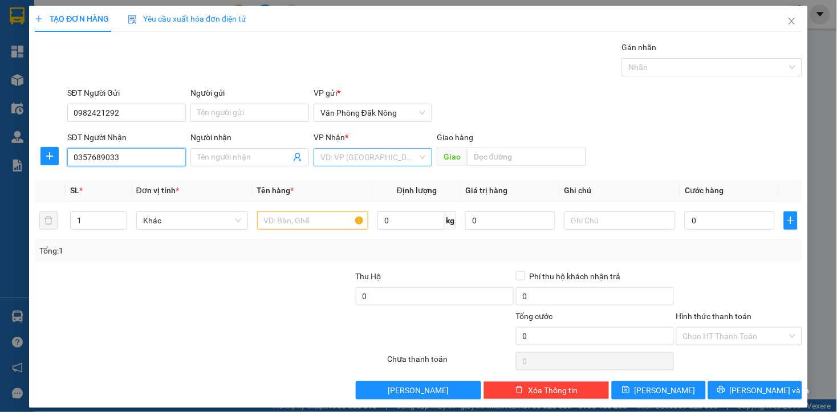
type input "0357689033"
click at [335, 163] on input "search" at bounding box center [369, 157] width 97 height 17
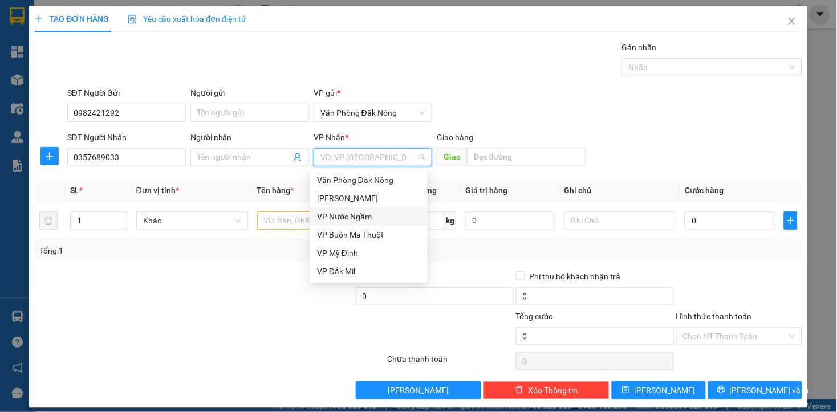
click at [355, 218] on div "VP Nước Ngầm" at bounding box center [369, 216] width 104 height 13
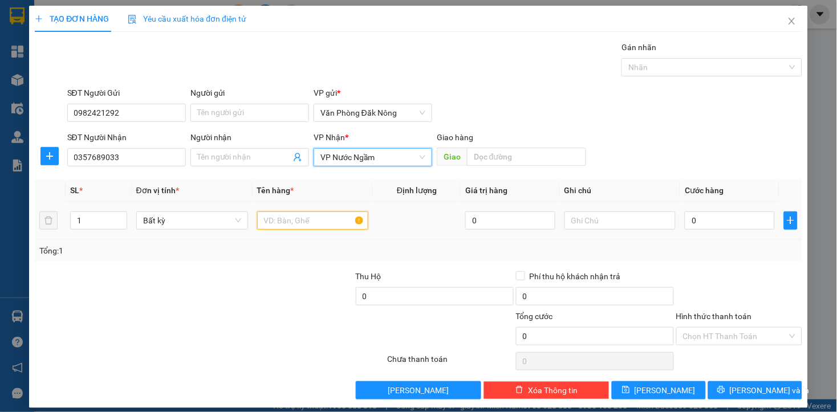
click at [307, 227] on input "text" at bounding box center [313, 221] width 112 height 18
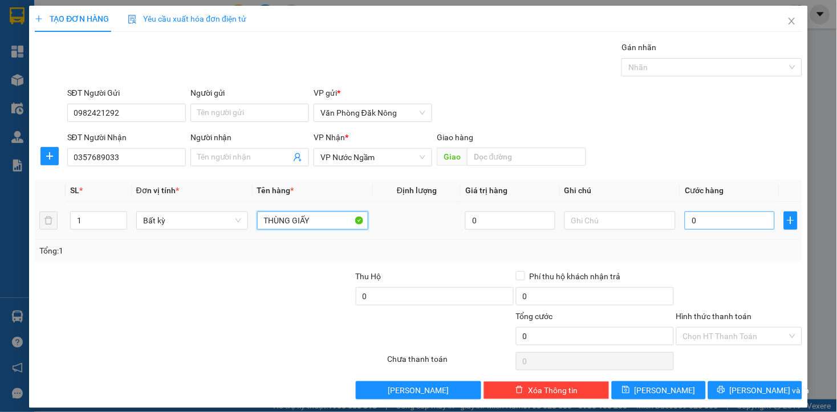
type input "THÙNG GIẤY"
click at [709, 220] on input "0" at bounding box center [730, 221] width 90 height 18
type input "1"
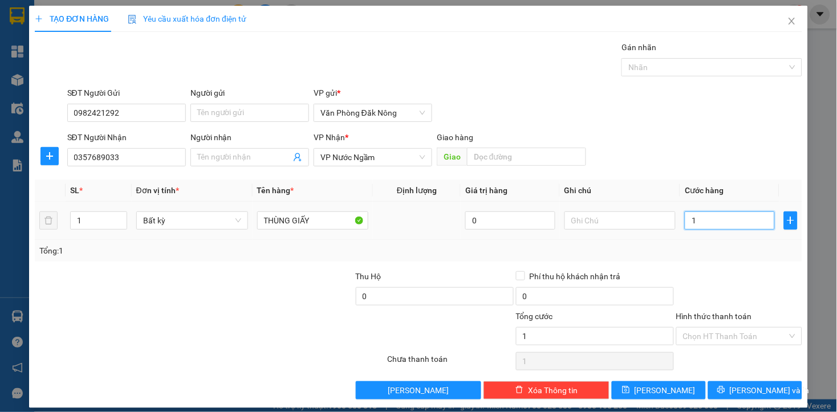
type input "15"
type input "150"
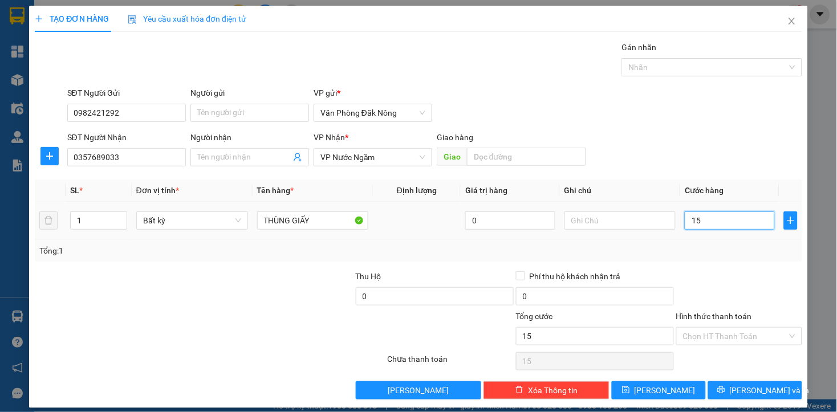
type input "150"
type input "1.500"
type input "15.000"
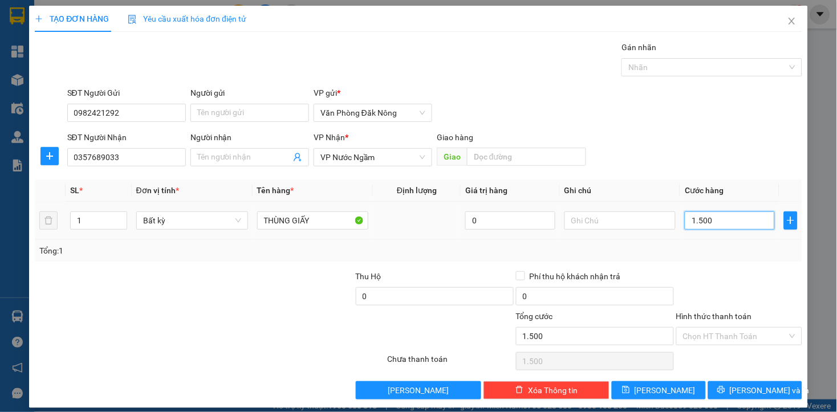
type input "15.000"
type input "150.000"
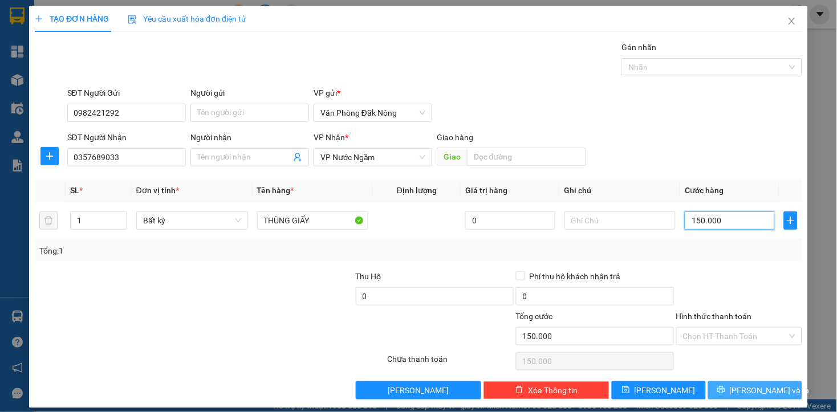
type input "150.000"
click at [754, 394] on span "[PERSON_NAME] và In" at bounding box center [770, 390] width 80 height 13
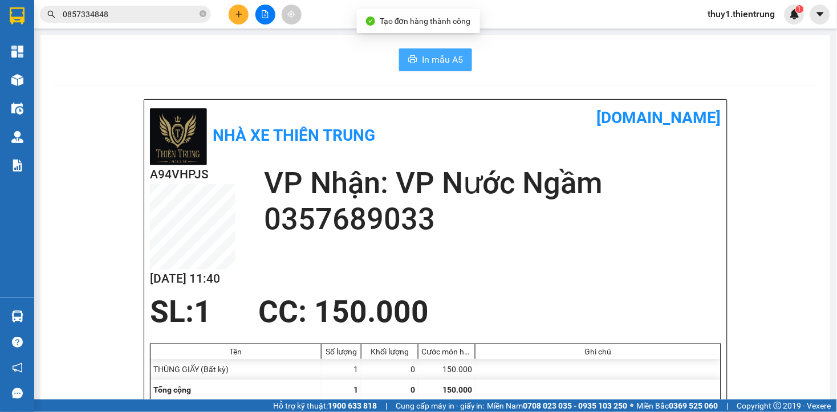
click at [436, 61] on span "In mẫu A5" at bounding box center [442, 59] width 41 height 14
click at [170, 15] on input "0857334848" at bounding box center [130, 14] width 135 height 13
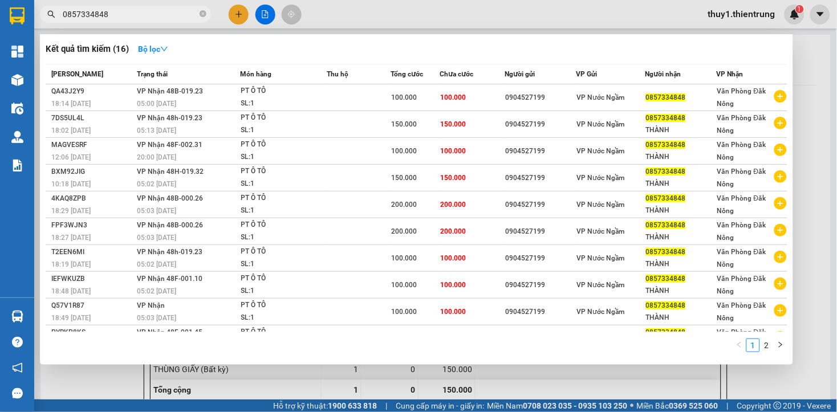
click at [170, 15] on input "0857334848" at bounding box center [130, 14] width 135 height 13
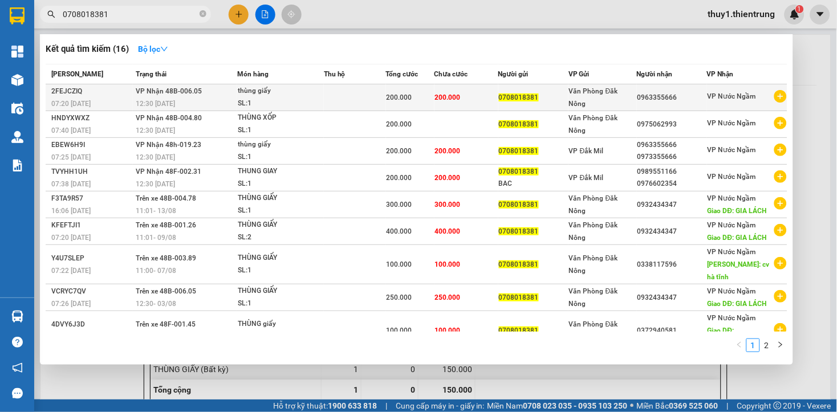
type input "0708018381"
click at [209, 89] on td "VP Nhận 48B-006.05 12:30 - 27/07" at bounding box center [185, 97] width 104 height 27
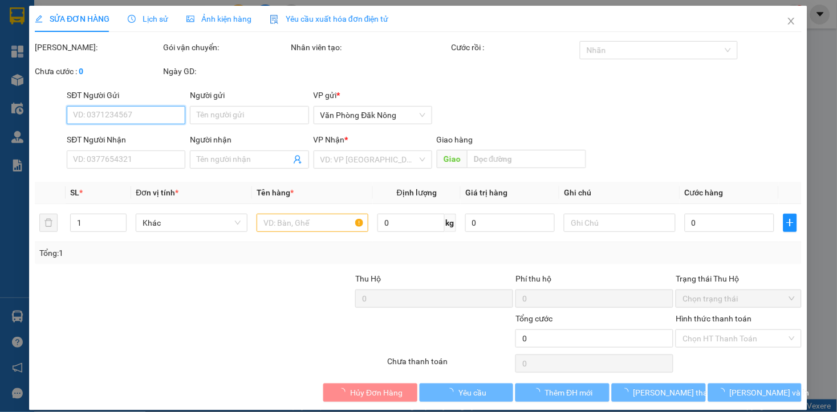
type input "0708018381"
type input "0963355666"
type input "200.000"
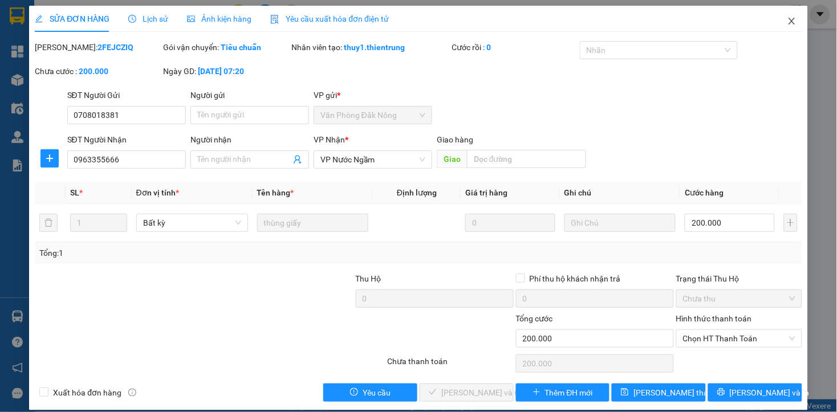
click at [788, 20] on icon "close" at bounding box center [792, 21] width 9 height 9
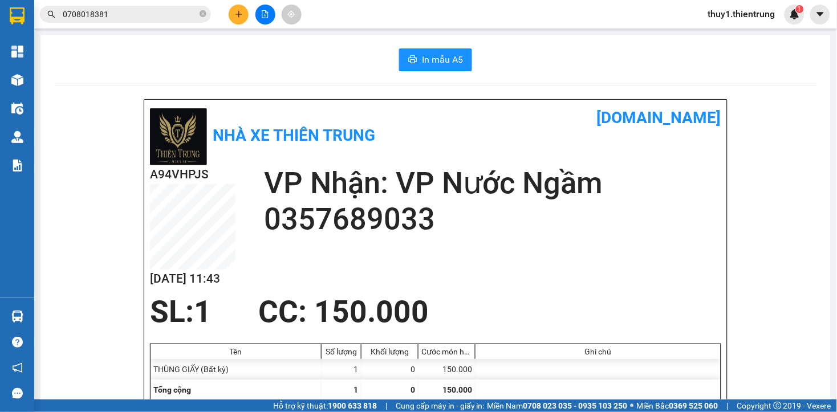
click at [115, 5] on div "Kết quả tìm kiếm ( 16 ) Bộ lọc Mã ĐH Trạng thái Món hàng Thu hộ Tổng cước Chưa …" at bounding box center [111, 15] width 222 height 20
click at [144, 10] on input "0708018381" at bounding box center [130, 14] width 135 height 13
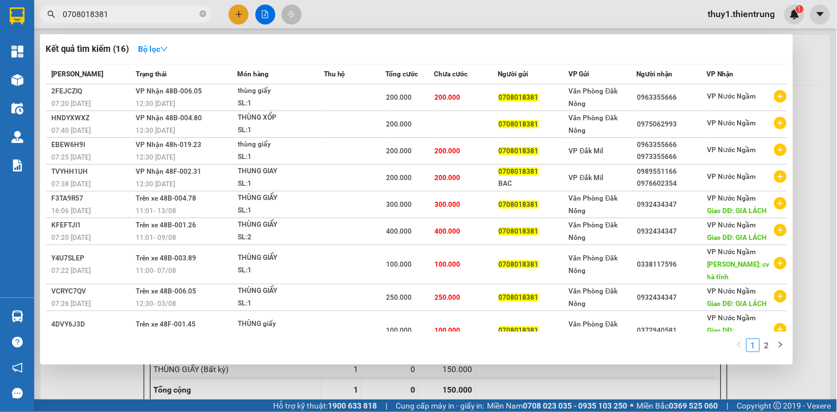
click at [262, 13] on div at bounding box center [418, 206] width 837 height 412
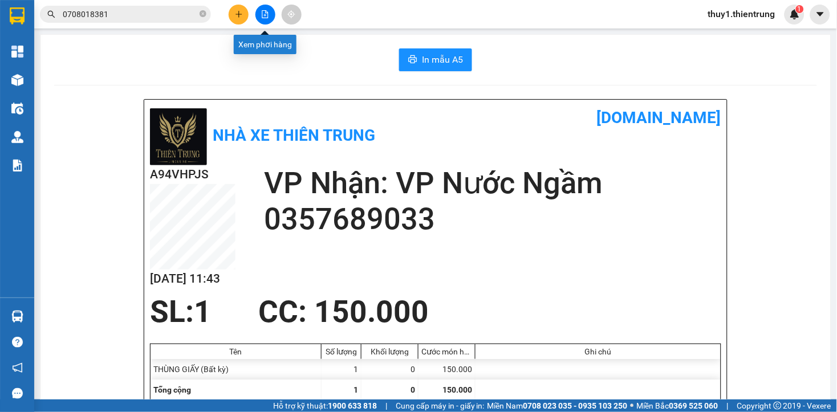
click at [258, 16] on button at bounding box center [266, 15] width 20 height 20
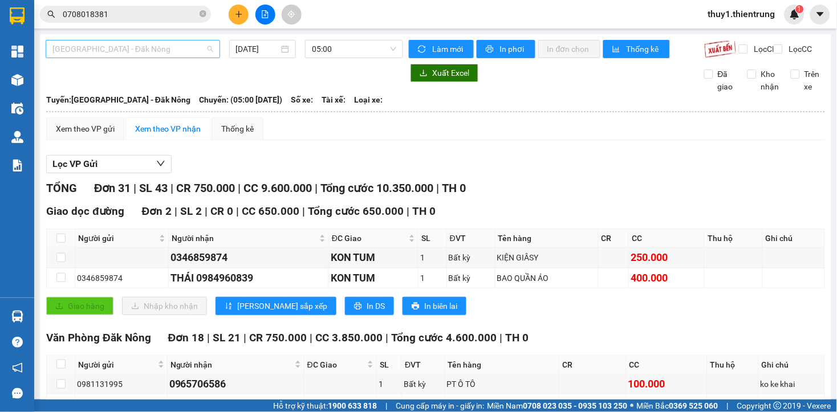
click at [151, 46] on span "[GEOGRAPHIC_DATA] - Đăk Nông" at bounding box center [132, 48] width 161 height 17
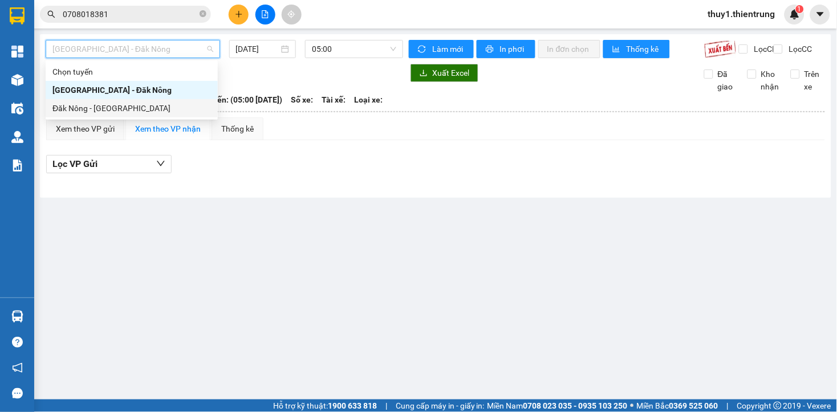
click at [112, 104] on div "Đăk Nông - [GEOGRAPHIC_DATA]" at bounding box center [131, 108] width 159 height 13
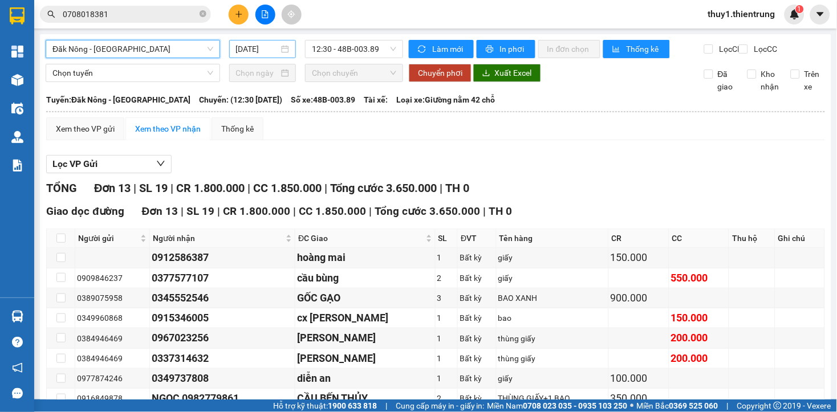
click at [253, 44] on input "[DATE]" at bounding box center [257, 49] width 43 height 13
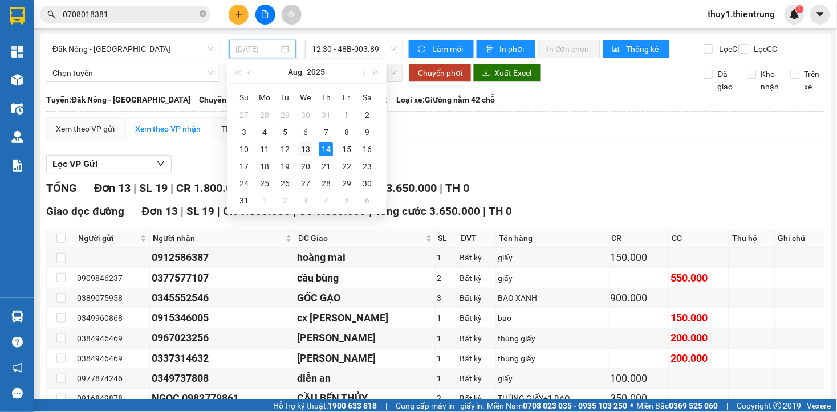
drag, startPoint x: 301, startPoint y: 141, endPoint x: 371, endPoint y: 40, distance: 123.4
click at [302, 143] on div "13" at bounding box center [306, 150] width 14 height 14
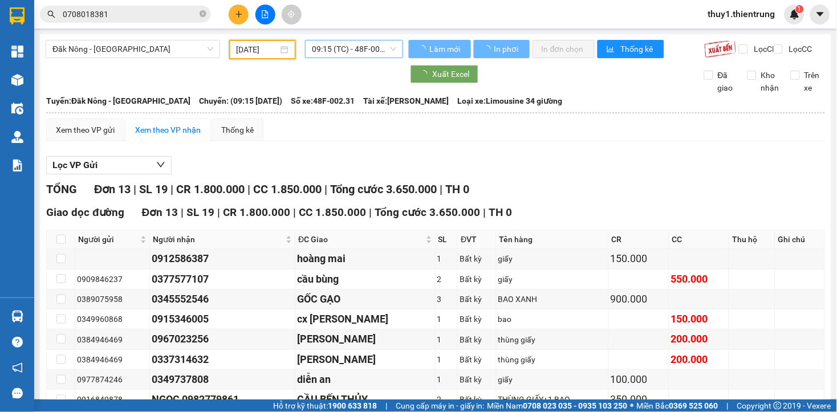
click at [371, 44] on span "09:15 (TC) - 48F-002.31" at bounding box center [354, 48] width 84 height 17
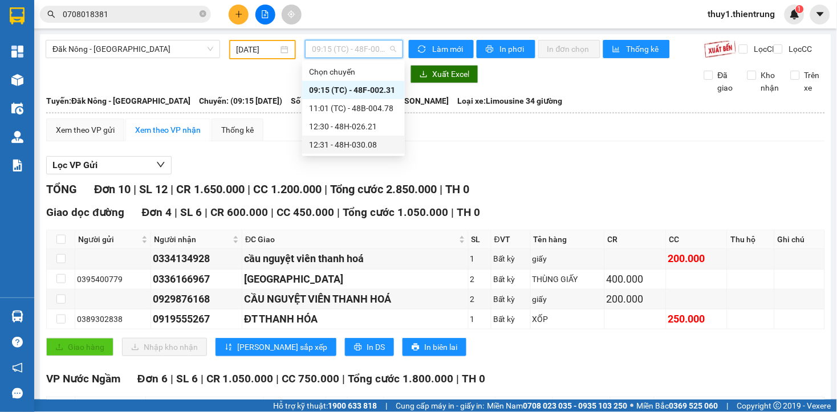
click at [372, 144] on div "12:31 - 48H-030.08" at bounding box center [353, 145] width 89 height 13
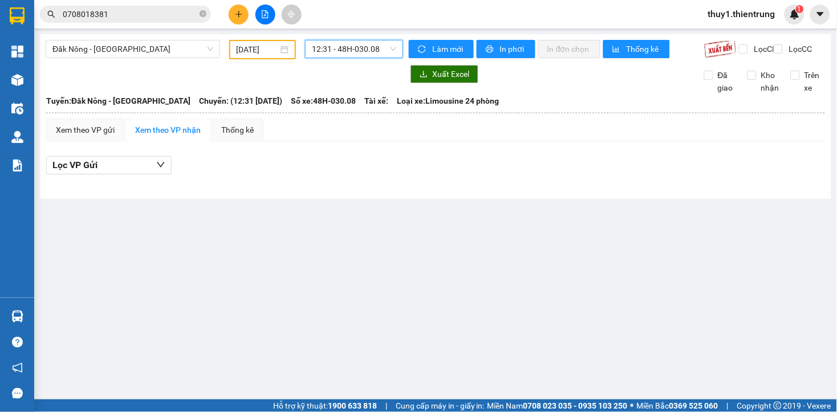
click at [327, 51] on span "12:31 - 48H-030.08" at bounding box center [354, 48] width 84 height 17
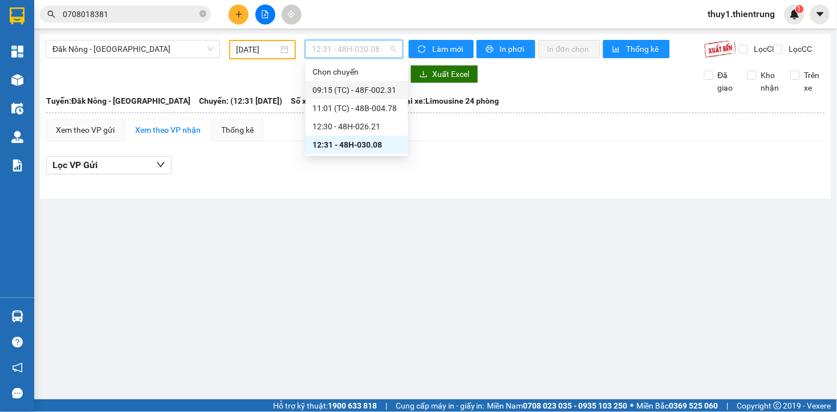
click at [357, 89] on div "09:15 (TC) - 48F-002.31" at bounding box center [357, 90] width 89 height 13
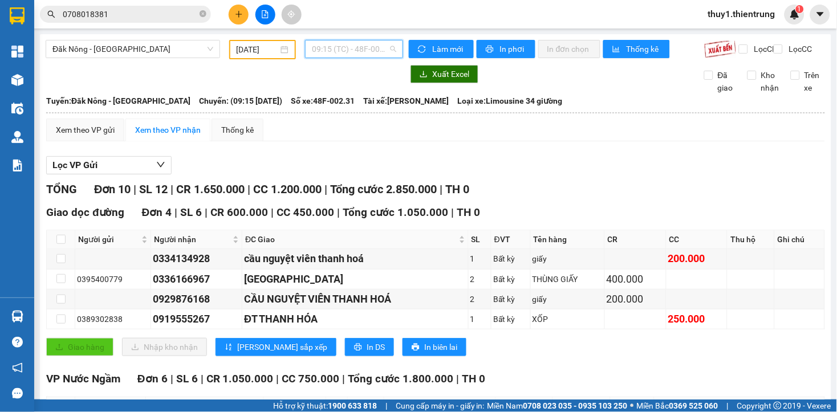
click at [350, 47] on span "09:15 (TC) - 48F-002.31" at bounding box center [354, 48] width 84 height 17
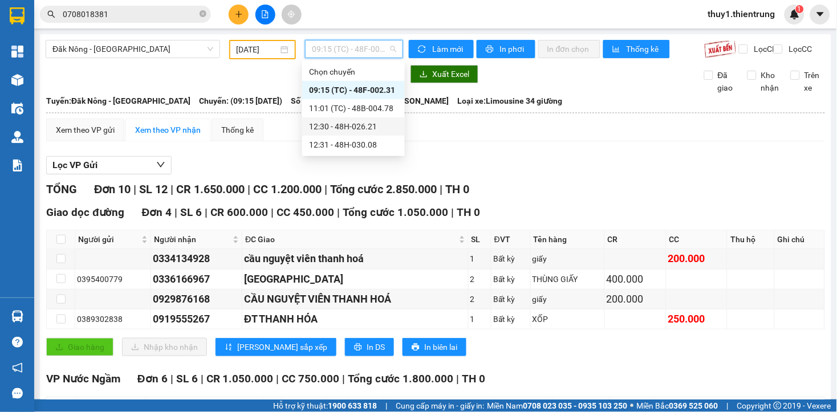
click at [378, 124] on div "12:30 - 48H-026.21" at bounding box center [353, 126] width 89 height 13
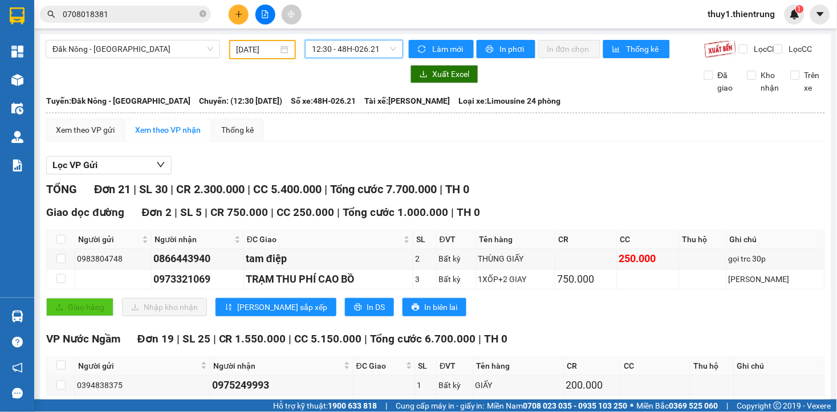
click at [255, 54] on input "[DATE]" at bounding box center [258, 49] width 42 height 13
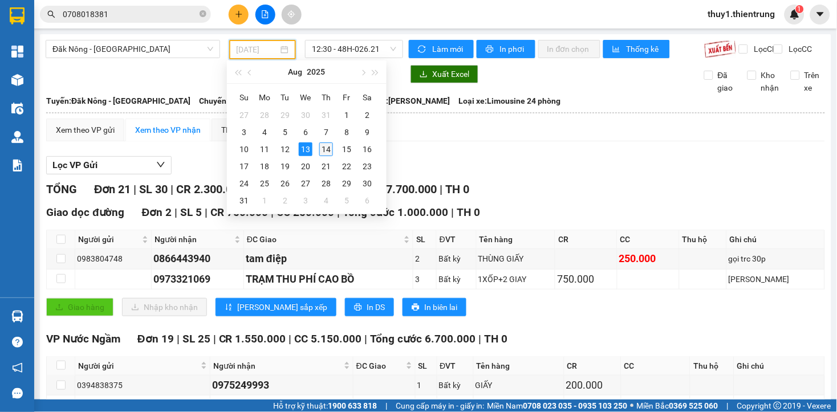
click at [322, 149] on div "14" at bounding box center [326, 150] width 14 height 14
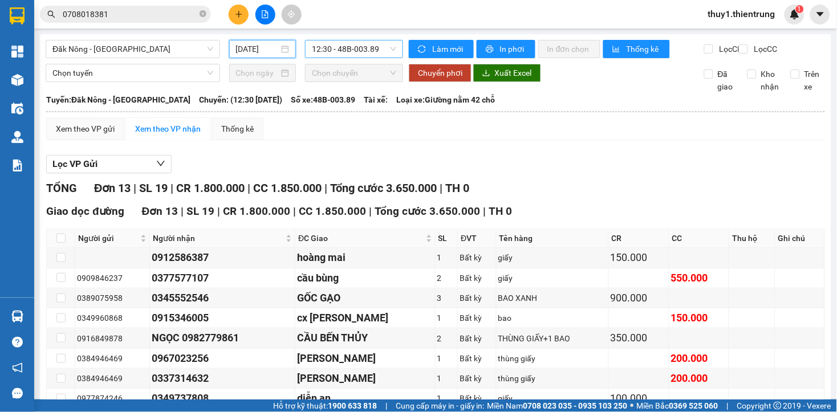
click at [357, 52] on span "12:30 - 48B-003.89" at bounding box center [354, 48] width 84 height 17
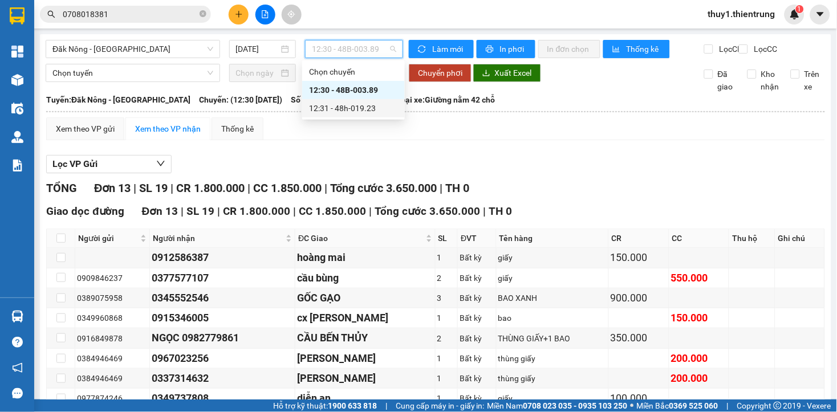
drag, startPoint x: 368, startPoint y: 110, endPoint x: 317, endPoint y: 225, distance: 126.1
click at [368, 110] on div "12:31 - 48h-019.23" at bounding box center [353, 108] width 89 height 13
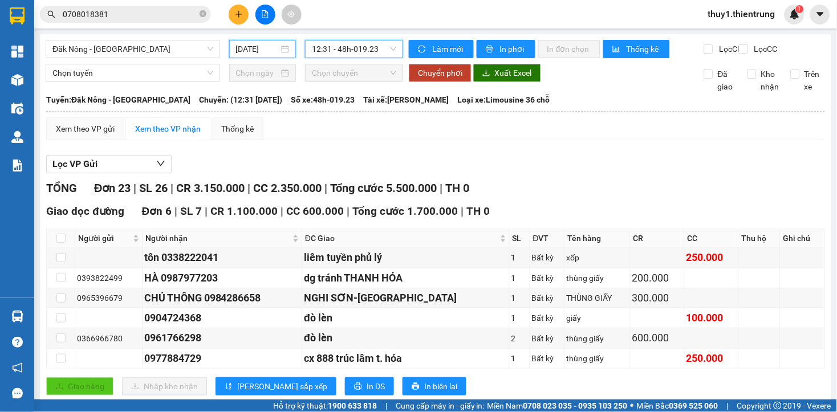
click at [254, 47] on input "[DATE]" at bounding box center [257, 49] width 43 height 13
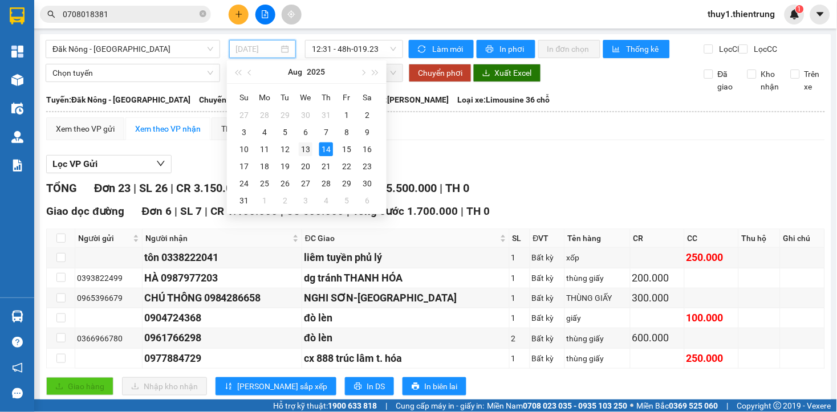
click at [301, 150] on div "13" at bounding box center [306, 150] width 14 height 14
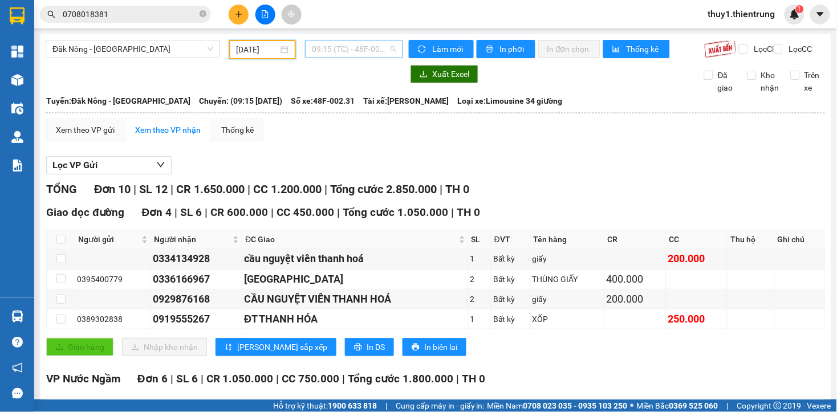
click at [368, 47] on span "09:15 (TC) - 48F-002.31" at bounding box center [354, 48] width 84 height 17
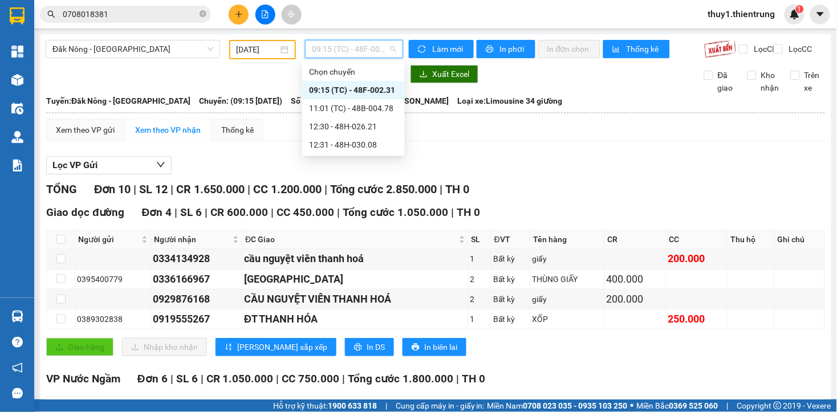
click at [390, 90] on div "09:15 (TC) - 48F-002.31" at bounding box center [353, 90] width 89 height 13
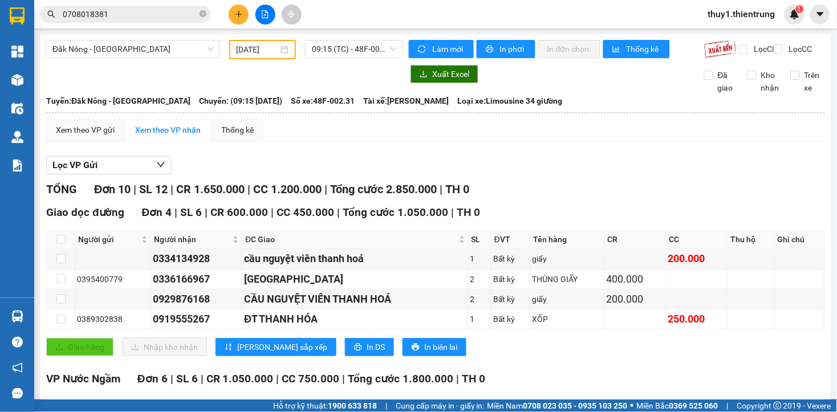
click at [348, 161] on div "Lọc VP Gửi TỔNG Đơn 10 | SL 12 | CR 1.650.000 | CC 1.200.000 | Tổng cước 2.850…" at bounding box center [435, 364] width 779 height 427
click at [349, 165] on div "Lọc VP Gửi TỔNG Đơn 10 | SL 12 | CR 1.650.000 | CC 1.200.000 | Tổng cước 2.850…" at bounding box center [435, 364] width 779 height 427
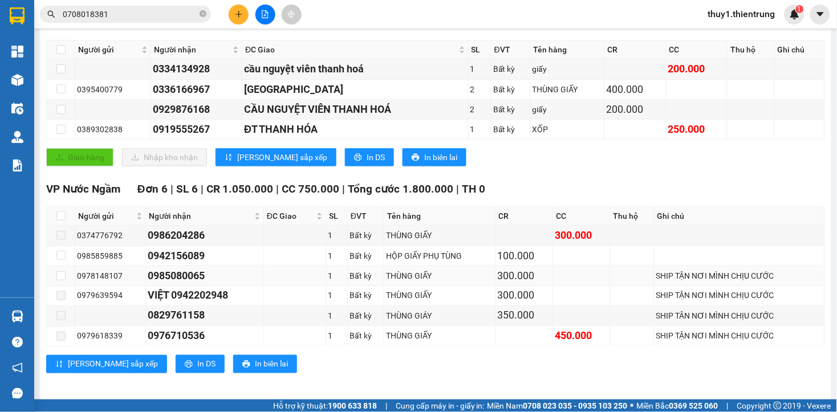
scroll to position [204, 0]
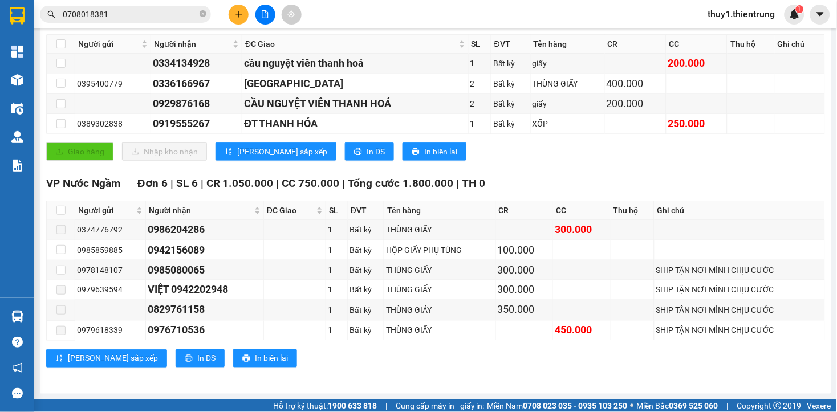
click at [271, 364] on div "Lưu sắp xếp In DS In biên lai" at bounding box center [435, 359] width 779 height 18
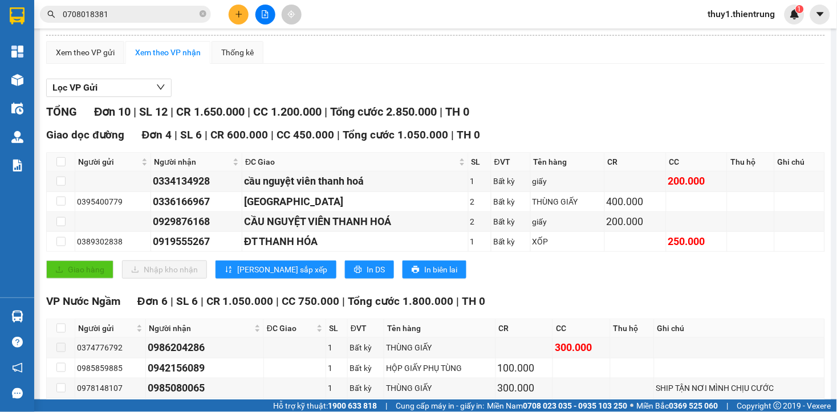
scroll to position [0, 0]
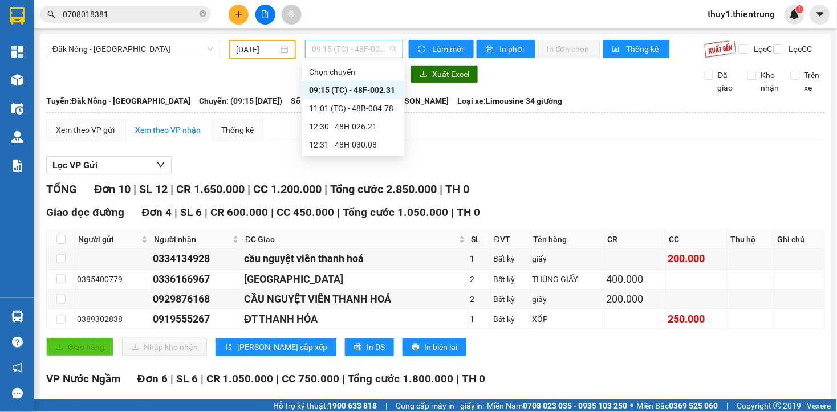
click at [312, 50] on span "09:15 (TC) - 48F-002.31" at bounding box center [354, 48] width 84 height 17
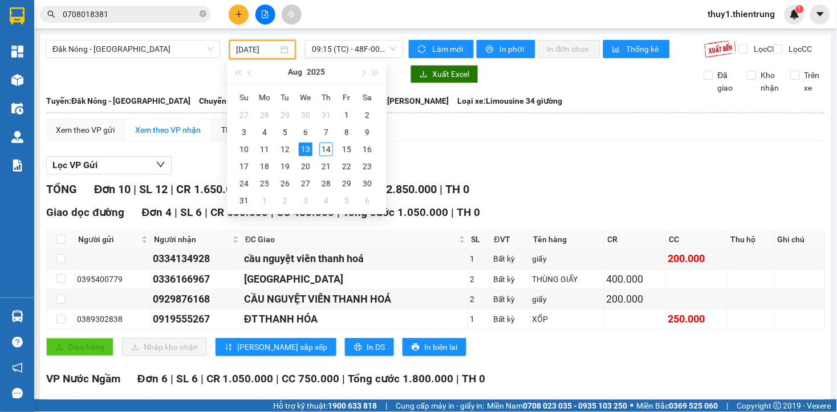
click at [258, 47] on input "[DATE]" at bounding box center [258, 49] width 42 height 13
type input "[DATE]"
click at [304, 151] on div "13" at bounding box center [306, 150] width 14 height 14
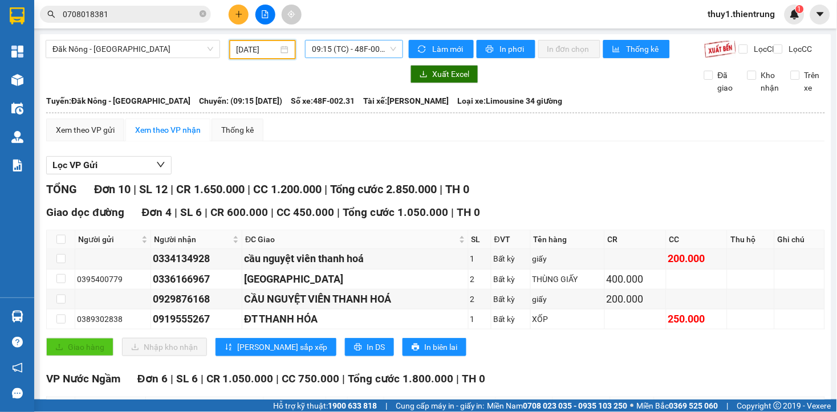
click at [377, 44] on span "09:15 (TC) - 48F-002.31" at bounding box center [354, 48] width 84 height 17
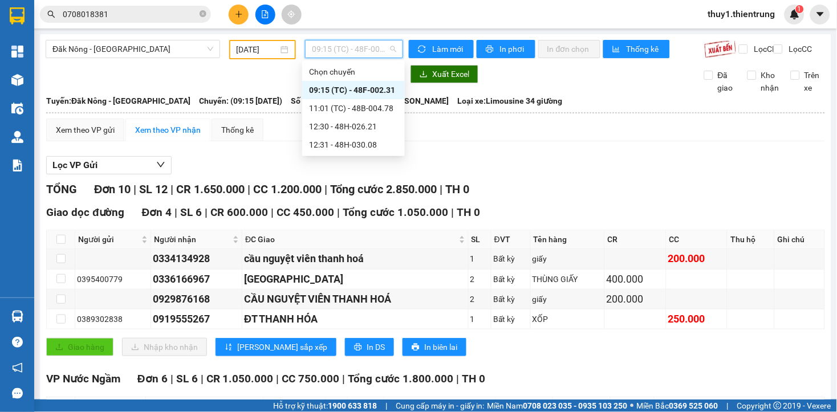
click at [377, 91] on div "09:15 (TC) - 48F-002.31" at bounding box center [353, 90] width 89 height 13
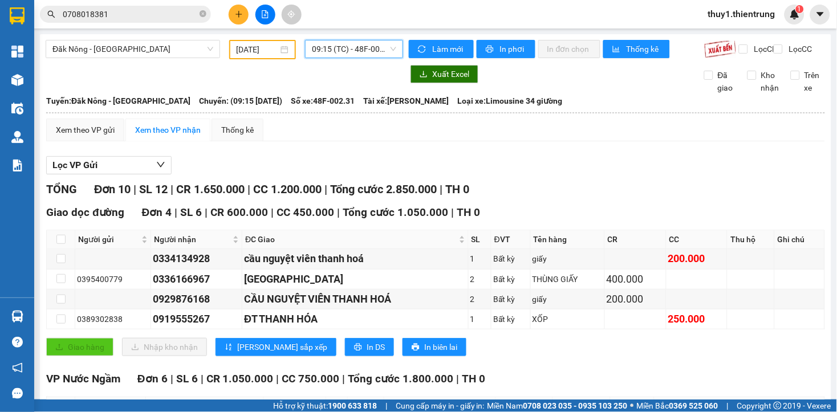
click at [378, 52] on span "09:15 (TC) - 48F-002.31" at bounding box center [354, 48] width 84 height 17
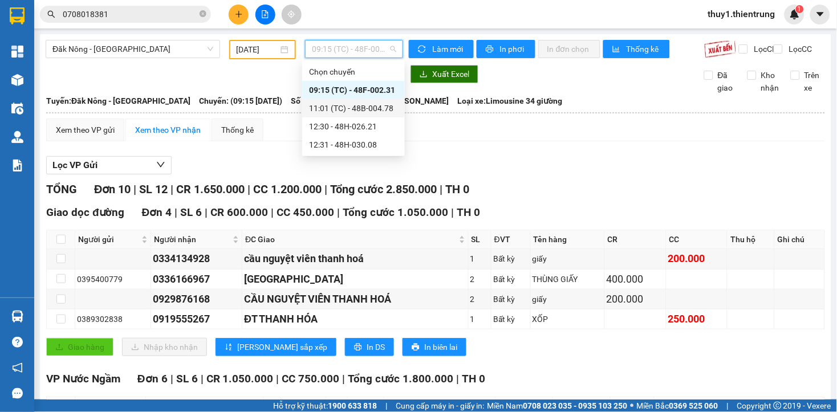
click at [383, 110] on div "11:01 (TC) - 48B-004.78" at bounding box center [353, 108] width 89 height 13
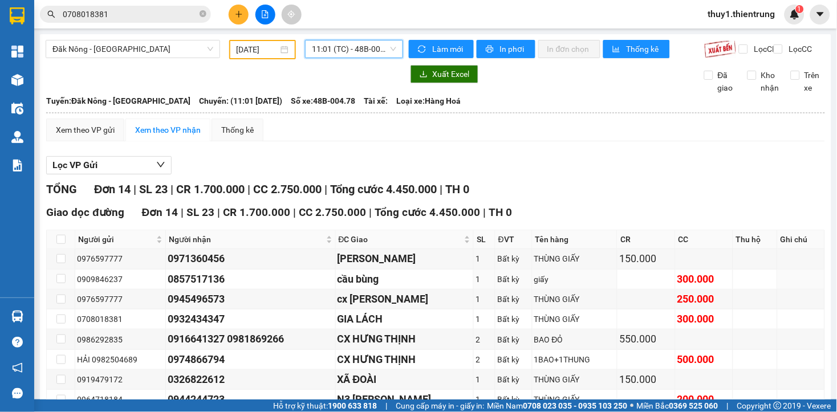
scroll to position [127, 0]
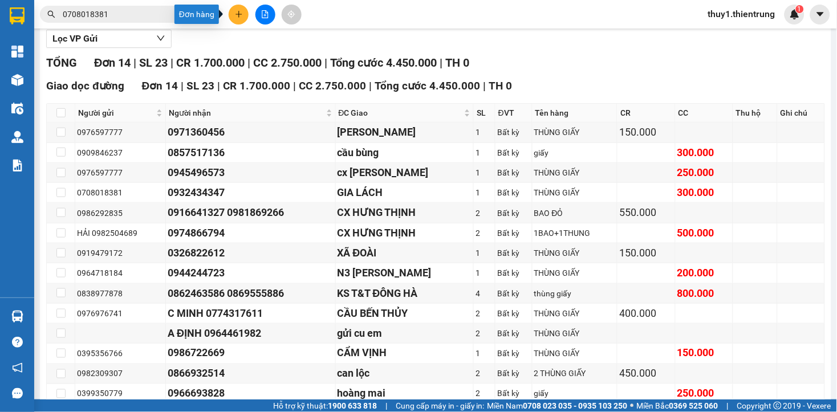
click at [242, 18] on button at bounding box center [239, 15] width 20 height 20
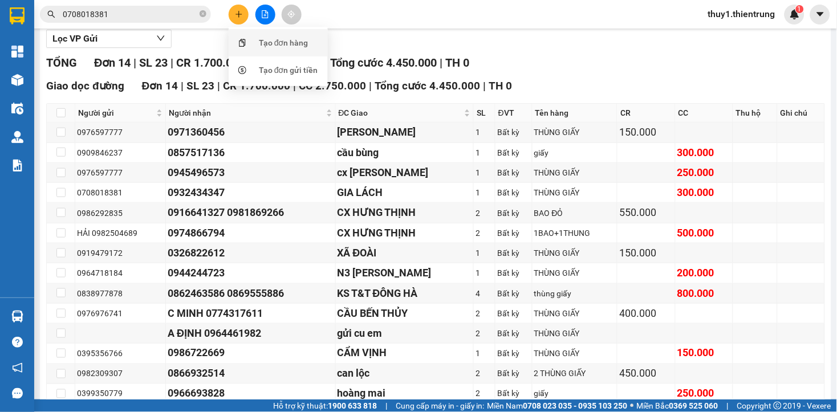
click at [257, 44] on div "Tạo đơn hàng" at bounding box center [279, 43] width 86 height 22
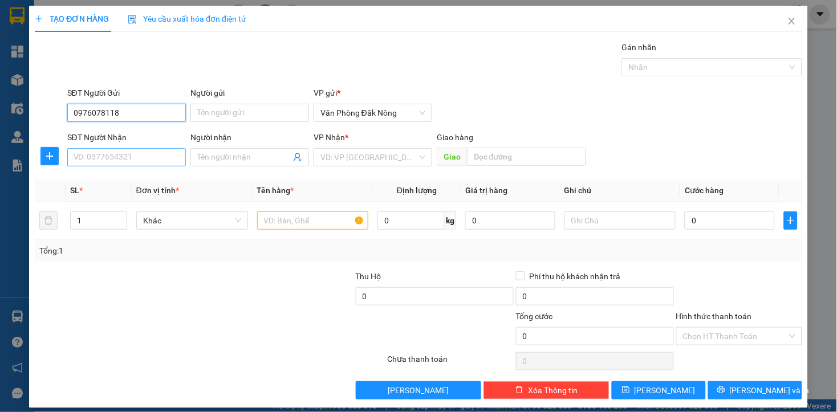
type input "0976078118"
click at [139, 159] on input "SĐT Người Nhận" at bounding box center [126, 157] width 119 height 18
click at [140, 116] on input "0976078118" at bounding box center [126, 113] width 119 height 18
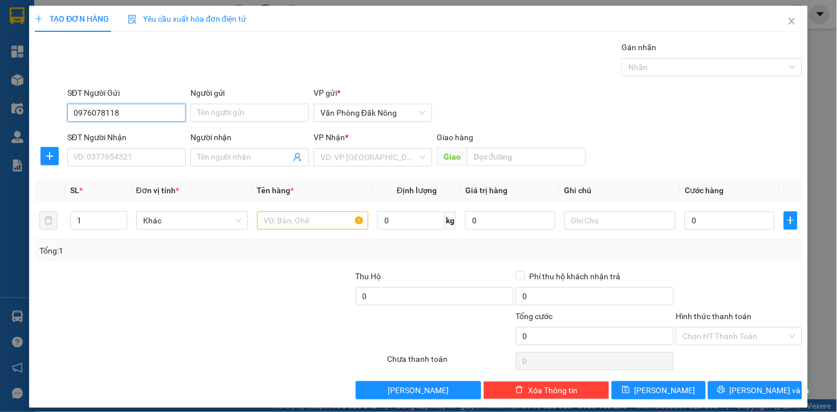
click at [140, 116] on input "0976078118" at bounding box center [126, 113] width 119 height 18
click at [123, 153] on input "SĐT Người Nhận" at bounding box center [126, 157] width 119 height 18
paste input "0976078118"
type input "0976078118"
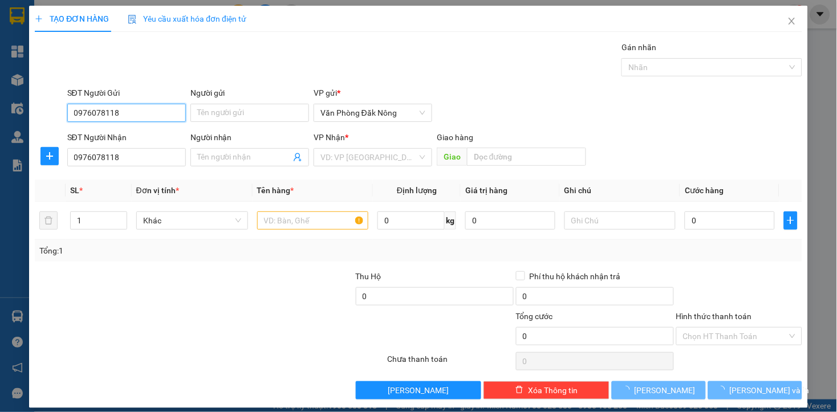
click at [147, 116] on input "0976078118" at bounding box center [126, 113] width 119 height 18
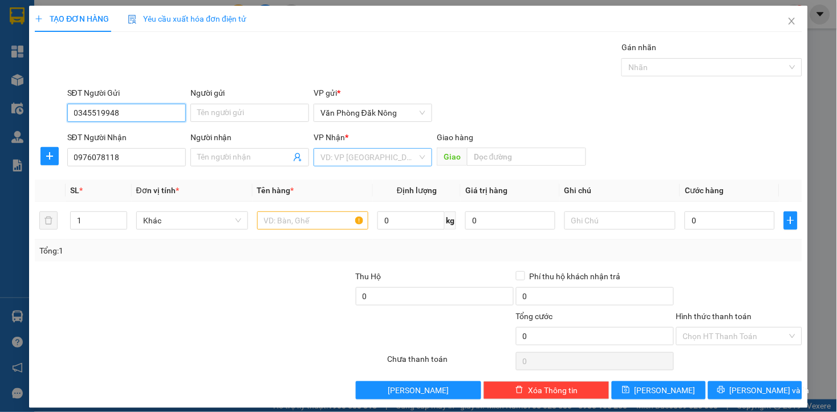
type input "0345519948"
click at [377, 156] on input "search" at bounding box center [369, 157] width 97 height 17
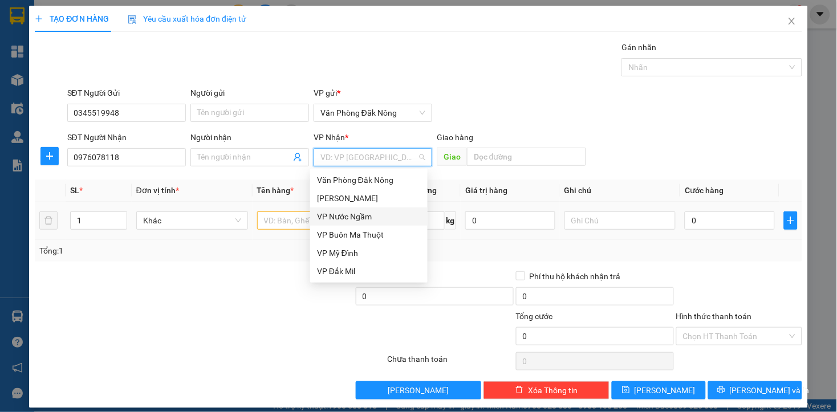
click at [368, 217] on div "VP Nước Ngầm" at bounding box center [369, 216] width 104 height 13
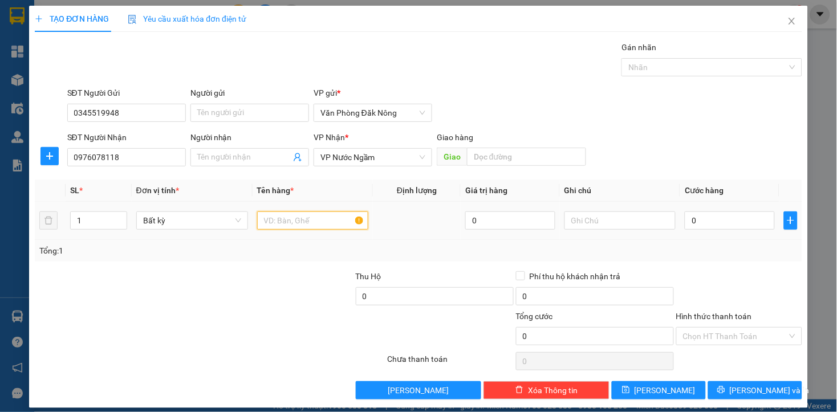
click at [320, 218] on input "text" at bounding box center [313, 221] width 112 height 18
type input "THÙNG GIẤY"
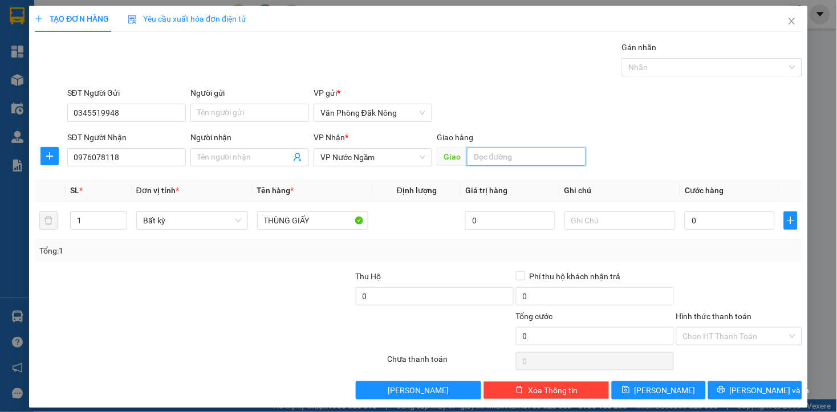
click at [531, 160] on input "text" at bounding box center [526, 157] width 119 height 18
type input "CẦU MƯNG"
click at [223, 290] on div at bounding box center [274, 290] width 160 height 40
click at [184, 274] on div at bounding box center [114, 290] width 160 height 40
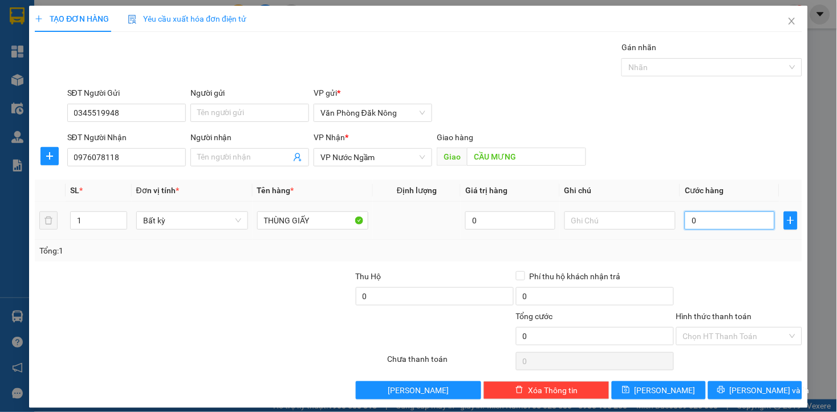
click at [716, 224] on input "0" at bounding box center [730, 221] width 90 height 18
type input "3"
type input "35"
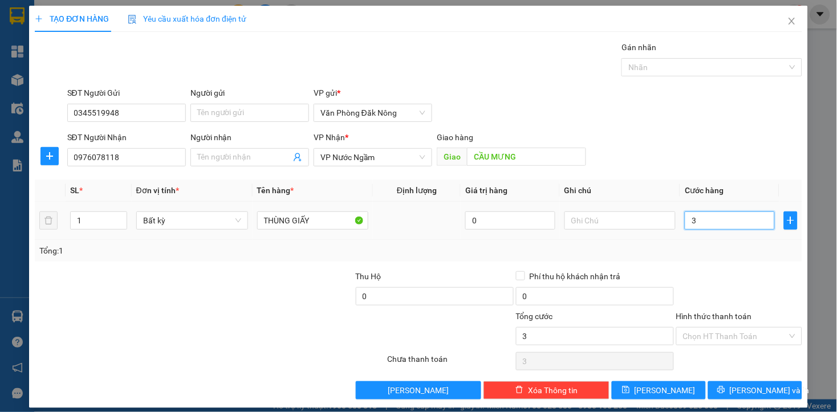
type input "35"
type input "350"
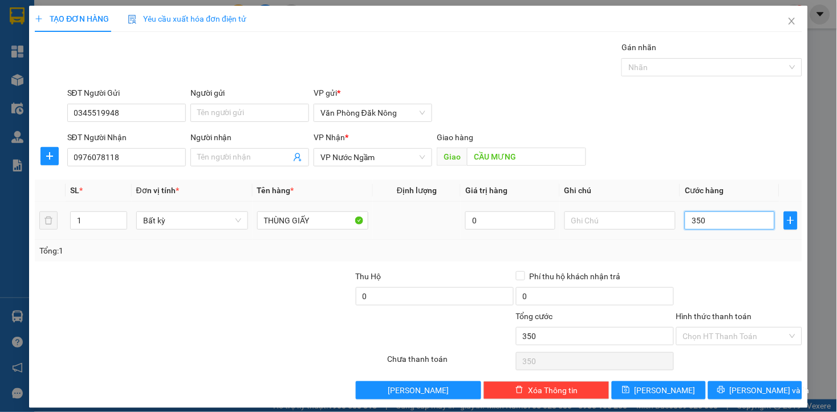
type input "3.500"
type input "35.000"
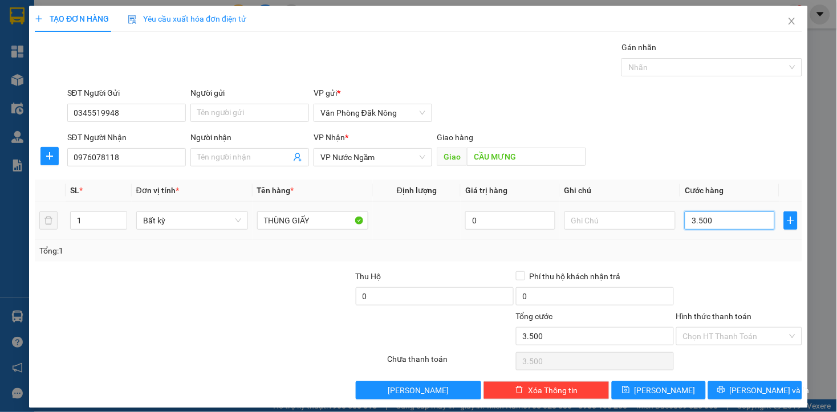
type input "35.000"
type input "350.000"
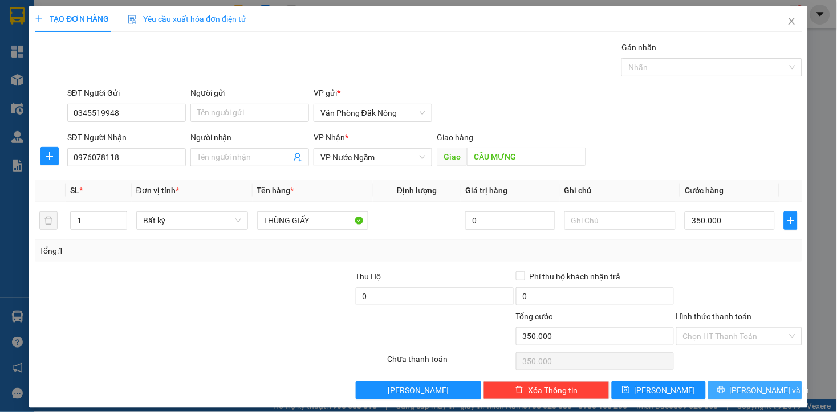
click at [739, 385] on span "[PERSON_NAME] và In" at bounding box center [770, 390] width 80 height 13
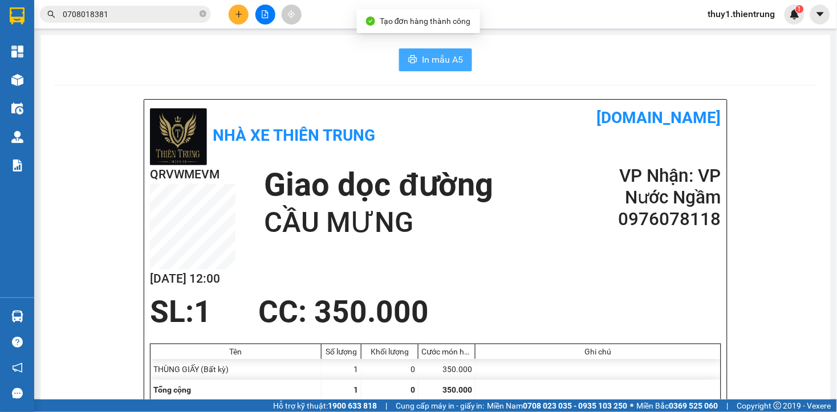
click at [416, 63] on button "In mẫu A5" at bounding box center [435, 59] width 73 height 23
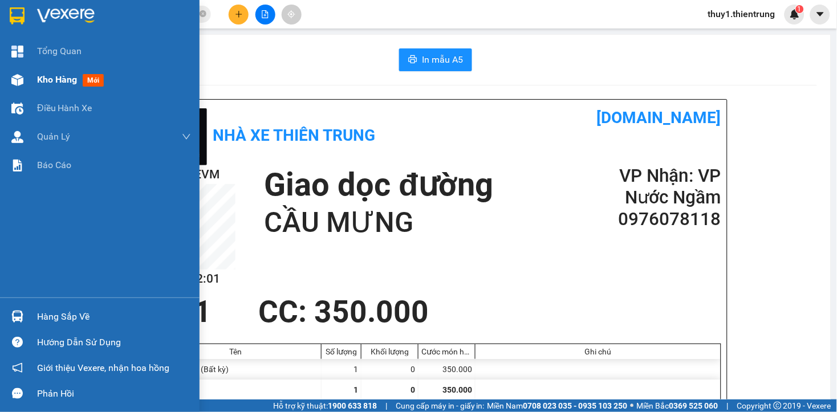
click at [3, 75] on div "Kho hàng mới" at bounding box center [100, 80] width 200 height 29
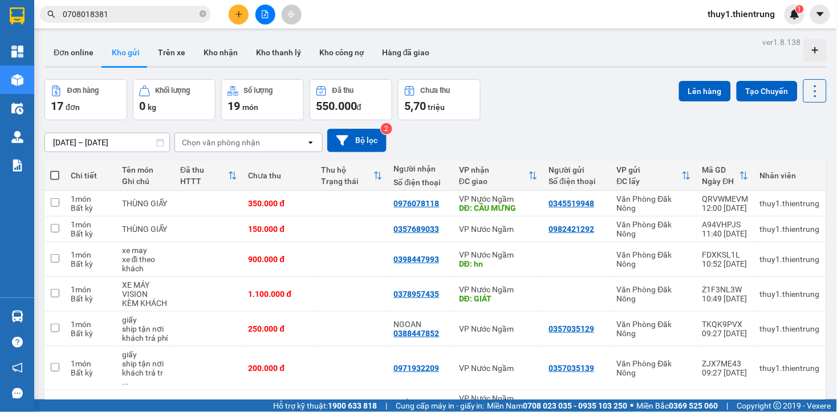
click at [225, 412] on div "Hỗ trợ kỹ thuật: 1900 633 818 | Cung cấp máy in - giấy in: Miền Nam 0708 023 03…" at bounding box center [416, 406] width 832 height 13
